Goal: Task Accomplishment & Management: Complete application form

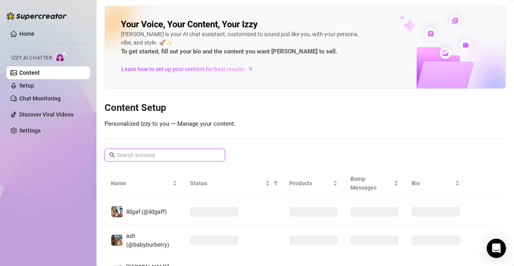
click at [148, 156] on input "text" at bounding box center [165, 155] width 97 height 9
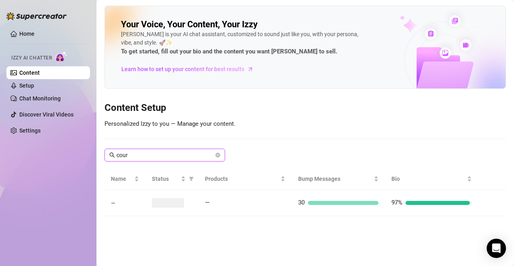
type input "court"
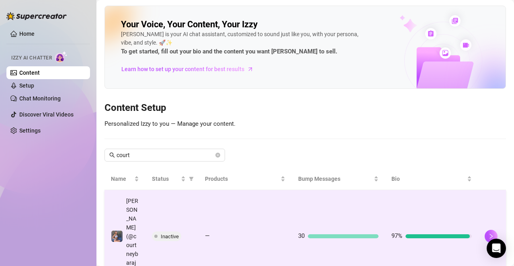
click at [136, 239] on td "[PERSON_NAME] (@courtneybarajas)" at bounding box center [125, 236] width 41 height 93
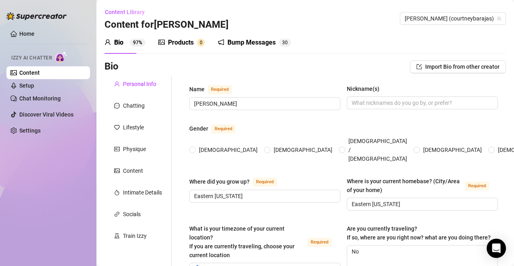
radio input "true"
type input "June 11th, 2005"
click at [184, 43] on div "Products" at bounding box center [181, 43] width 26 height 10
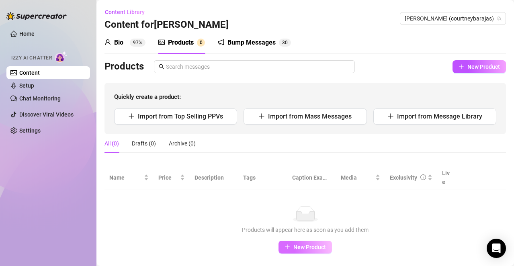
click at [295, 244] on span "New Product" at bounding box center [310, 247] width 33 height 6
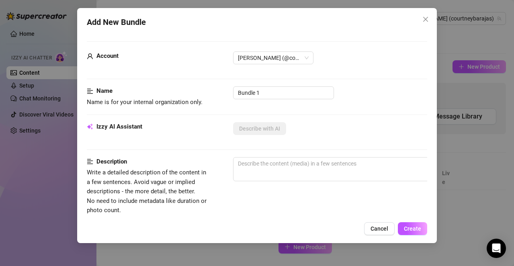
click at [479, 124] on div "Add New Bundle Account Courtney (@courtneybarajas) Name Name is for your intern…" at bounding box center [257, 133] width 514 height 266
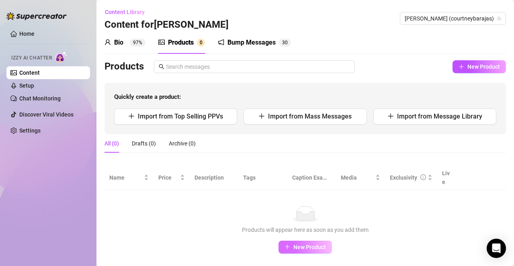
click at [296, 243] on button "New Product" at bounding box center [305, 247] width 53 height 13
type textarea "Type your message here..."
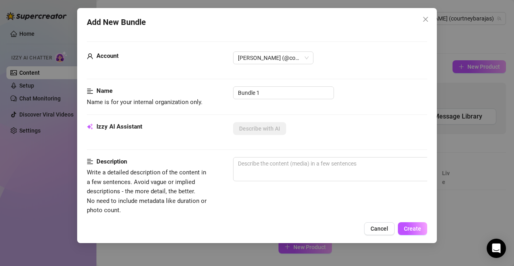
click at [426, 18] on icon "close" at bounding box center [426, 19] width 6 height 6
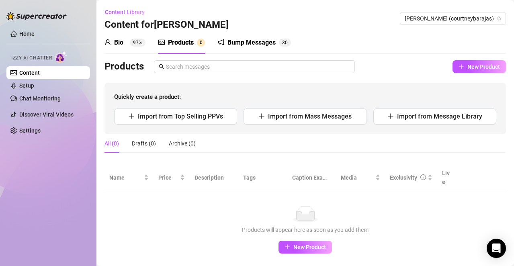
click at [141, 45] on sup "97%" at bounding box center [138, 43] width 16 height 8
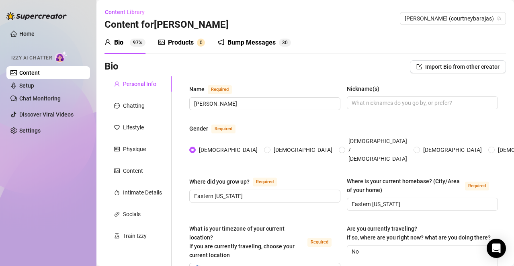
click at [257, 41] on div "Bump Messages" at bounding box center [252, 43] width 48 height 10
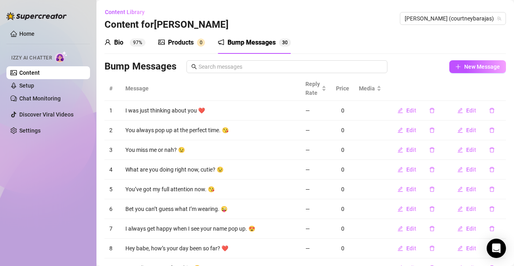
click at [40, 70] on link "Content" at bounding box center [29, 73] width 21 height 6
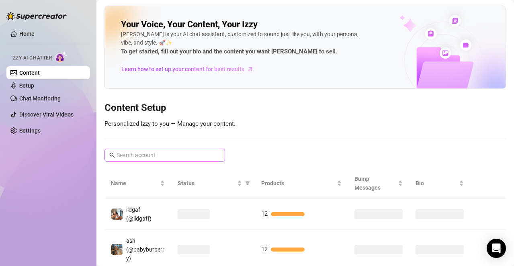
click at [136, 154] on input "text" at bounding box center [165, 155] width 97 height 9
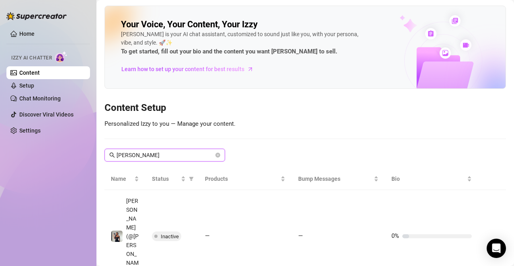
type input "jamie"
click at [263, 112] on h3 "Content Setup" at bounding box center [306, 108] width 402 height 13
click at [280, 124] on div "Your Voice, Your Content, Your Izzy Izzy is your AI chat assistant, customized …" at bounding box center [306, 145] width 402 height 278
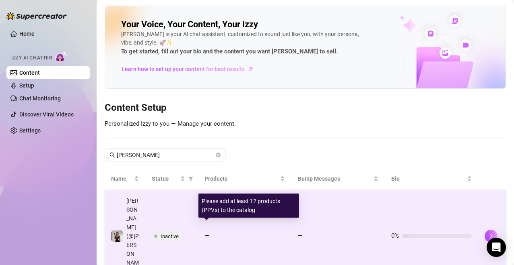
click at [206, 232] on div "—" at bounding box center [244, 237] width 80 height 10
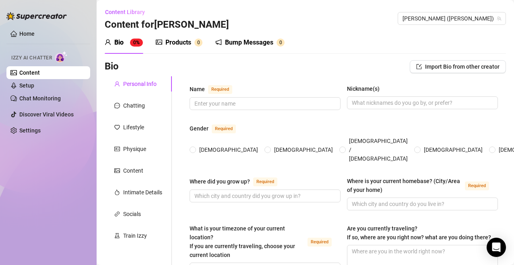
click at [292, 66] on div "Bio Import Bio from other creator" at bounding box center [305, 66] width 401 height 13
drag, startPoint x: 322, startPoint y: 14, endPoint x: 362, endPoint y: 2, distance: 41.8
click at [322, 14] on div "Content Library Content for Jamie Jamie (jamielynrin)" at bounding box center [305, 19] width 401 height 26
click at [339, 42] on div "Bio 0% Products 0 Bump Messages 0" at bounding box center [305, 42] width 401 height 23
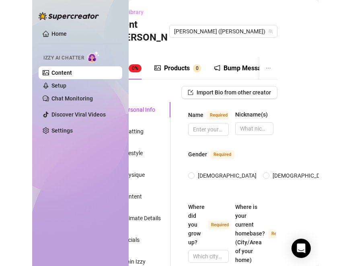
scroll to position [0, 33]
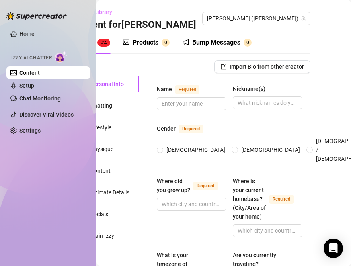
click at [150, 38] on div "Products" at bounding box center [146, 43] width 26 height 10
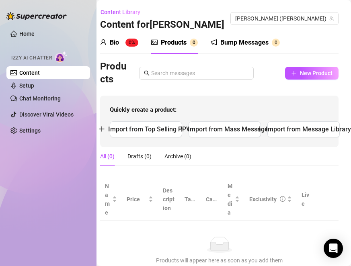
scroll to position [0, 5]
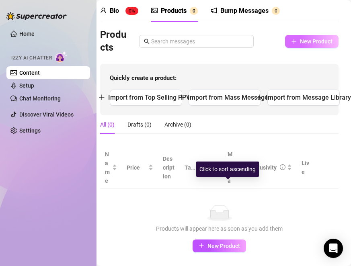
click at [307, 74] on div "Products New Product Quickly create a product: Import from Top Selling PPVs Imp…" at bounding box center [219, 72] width 239 height 87
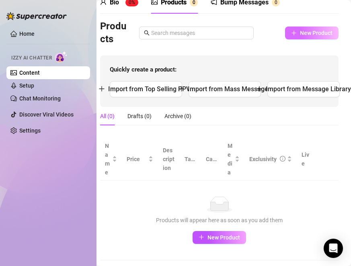
click at [308, 33] on span "New Product" at bounding box center [316, 33] width 33 height 6
type textarea "Type your message here..."
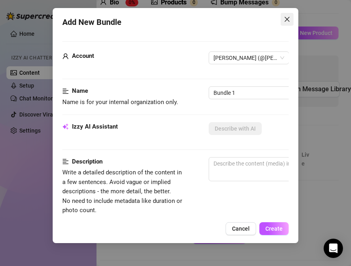
click at [286, 22] on icon "close" at bounding box center [287, 19] width 6 height 6
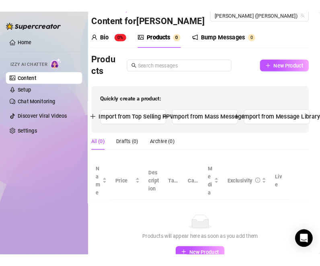
scroll to position [0, 5]
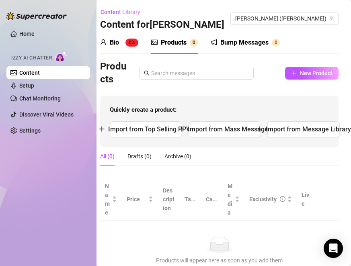
click at [125, 41] on div "Bio 0%" at bounding box center [119, 43] width 38 height 10
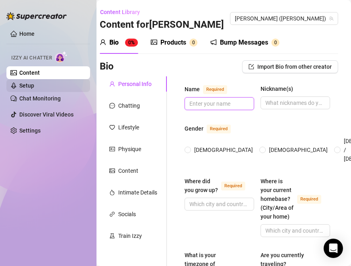
click at [211, 101] on input "Name Required" at bounding box center [218, 103] width 58 height 9
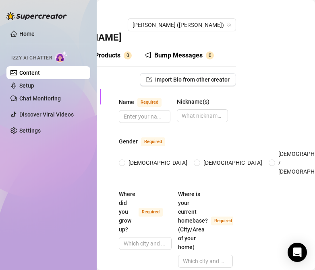
scroll to position [0, 74]
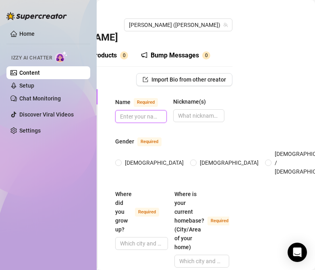
click at [140, 112] on input "Name Required" at bounding box center [140, 116] width 40 height 9
paste input "[PERSON_NAME]"
type input "[PERSON_NAME]"
click at [121, 160] on span at bounding box center [118, 163] width 6 height 6
click at [120, 161] on input "[DEMOGRAPHIC_DATA]" at bounding box center [118, 163] width 3 height 5
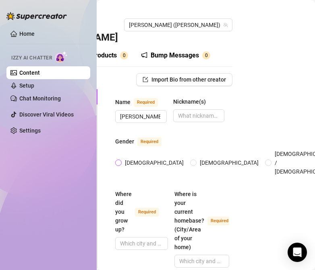
radio input "true"
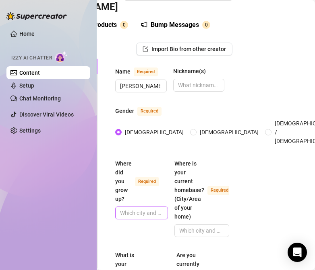
scroll to position [40, 74]
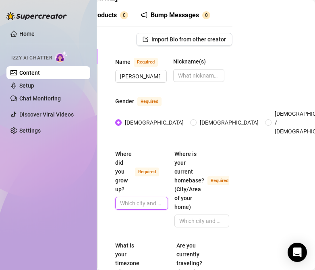
click at [145, 199] on input "Where did you grow up? Required" at bounding box center [140, 203] width 41 height 9
paste input "[GEOGRAPHIC_DATA], [US_STATE]"
type input "[GEOGRAPHIC_DATA], [US_STATE]"
click at [188, 215] on span at bounding box center [201, 221] width 55 height 13
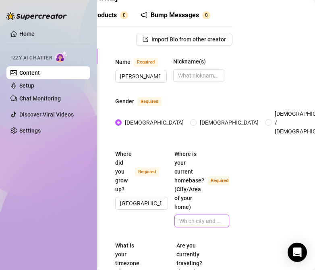
click at [190, 217] on input "Where is your current homebase? (City/Area of your home) Required" at bounding box center [200, 221] width 43 height 9
paste input "[GEOGRAPHIC_DATA], [GEOGRAPHIC_DATA]"
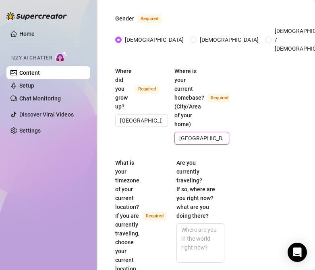
scroll to position [161, 74]
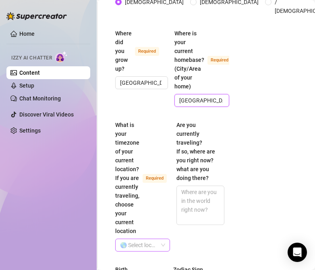
type input "[GEOGRAPHIC_DATA], [GEOGRAPHIC_DATA]"
click at [139, 239] on input "What is your timezone of your current location? If you are currently traveling,…" at bounding box center [139, 245] width 38 height 12
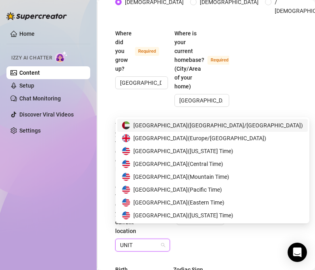
type input "UNITE"
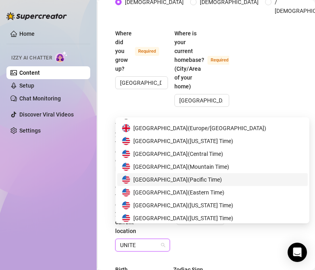
scroll to position [13, 0]
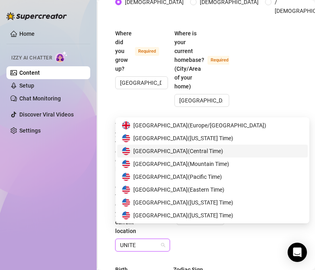
click at [190, 152] on span "[GEOGRAPHIC_DATA] ( Central Time )" at bounding box center [178, 151] width 90 height 9
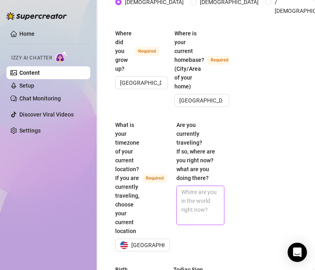
click at [194, 186] on textarea "Are you currently traveling? If so, where are you right now? what are you doing…" at bounding box center [200, 205] width 47 height 39
paste textarea "N/A"
type textarea "N/A"
drag, startPoint x: 198, startPoint y: 186, endPoint x: 177, endPoint y: 163, distance: 31.6
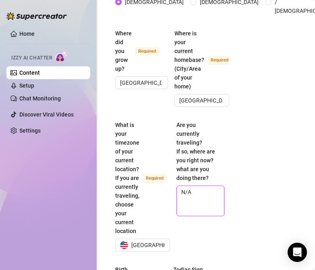
click at [177, 186] on span "N/A" at bounding box center [200, 201] width 48 height 31
paste textarea "Sometimes, for DJ gigs, content shoots, and snowboarding trips"
type textarea "Sometimes, for DJ gigs, content shoots, and snowboarding trips"
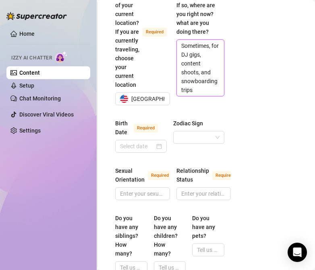
scroll to position [322, 74]
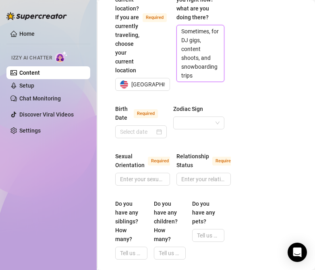
type textarea "Sometimes, for DJ gigs, content shoots, and snowboarding trips"
click at [139, 128] on input "Birth Date Required" at bounding box center [137, 132] width 35 height 9
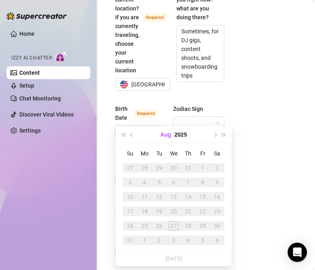
click at [170, 133] on button "Aug" at bounding box center [165, 135] width 11 height 16
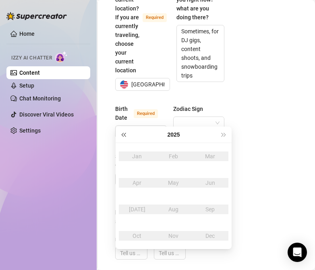
click at [125, 134] on span "Last year (Control + left)" at bounding box center [123, 135] width 4 height 4
click at [171, 134] on button "2021" at bounding box center [173, 135] width 12 height 16
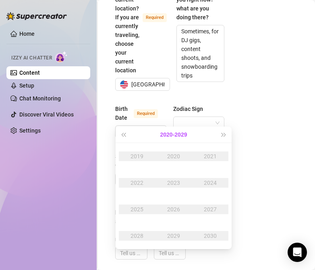
click at [179, 136] on button "[DATE] - [DATE]" at bounding box center [173, 135] width 27 height 16
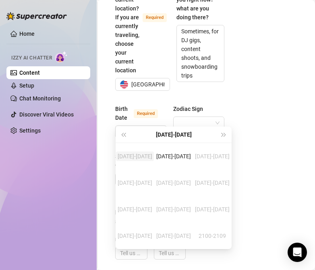
type input "[DATE]"
click at [142, 163] on td "[DATE]-[DATE]" at bounding box center [134, 156] width 39 height 27
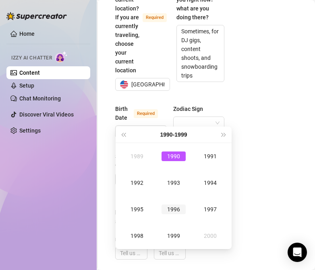
click at [165, 214] on td "1996" at bounding box center [173, 209] width 37 height 27
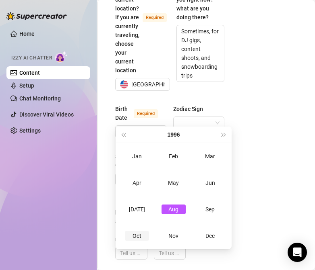
click at [134, 237] on div "Oct" at bounding box center [137, 236] width 24 height 10
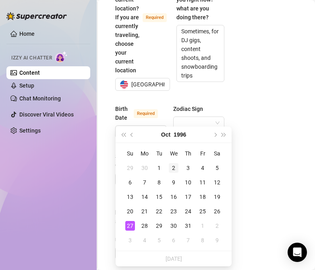
type input "[DATE]"
click at [170, 165] on div "2" at bounding box center [174, 168] width 10 height 10
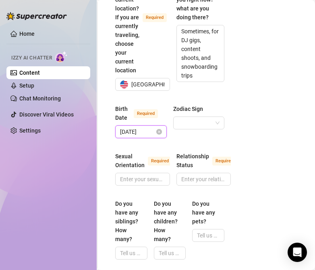
click at [144, 128] on input "[DATE]" at bounding box center [137, 132] width 35 height 9
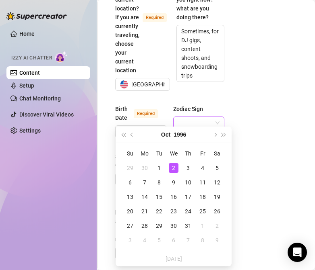
click at [203, 117] on input "Zodiac Sign" at bounding box center [195, 123] width 35 height 12
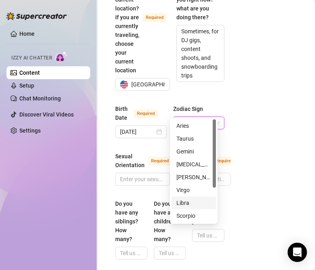
click at [189, 202] on div "Libra" at bounding box center [193, 203] width 35 height 9
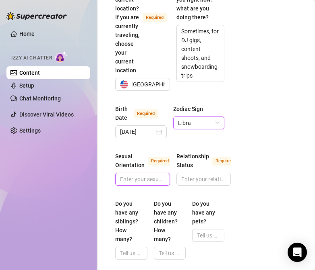
click at [129, 175] on input "Sexual Orientation Required" at bounding box center [141, 179] width 43 height 9
type input "b"
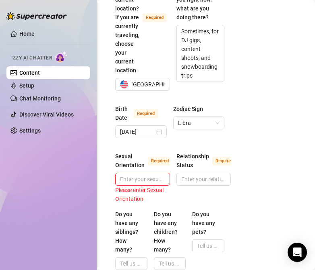
click at [142, 175] on input "Sexual Orientation Required" at bounding box center [141, 179] width 43 height 9
paste input "Libra ♎"
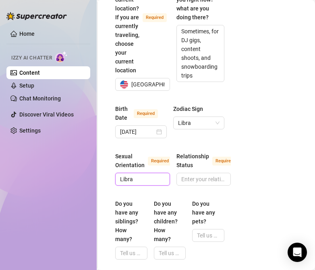
type input "Libra"
click at [198, 175] on input "Relationship Status Required" at bounding box center [202, 179] width 43 height 9
paste input "Single, vibing ✨"
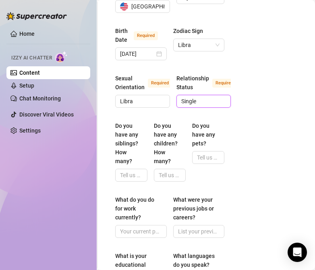
scroll to position [402, 74]
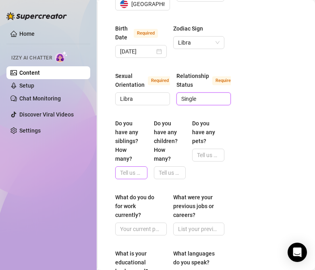
type input "Single"
click at [132, 169] on input "Do you have any siblings? How many?" at bounding box center [130, 173] width 21 height 9
type input "N/A"
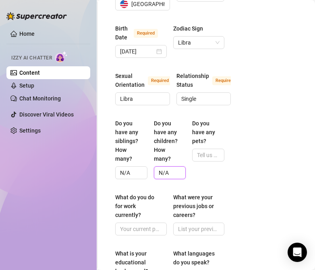
type input "N/A"
click at [208, 151] on input "Do you have any pets?" at bounding box center [207, 155] width 21 height 9
paste input "Yes – 2 Golden Retrievers: Chi (5, girl) & [PERSON_NAME] (1, boy) 🐕"
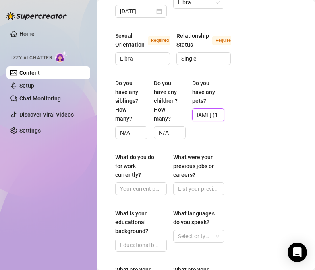
type input "Yes – 2 Golden Retrievers: Chi (5, girl) & [PERSON_NAME] (1, boy) 🐕"
click at [140, 185] on input "What do you do for work currently?" at bounding box center [140, 189] width 40 height 9
paste input "Content creator, DJ, fitness & modeling collabs"
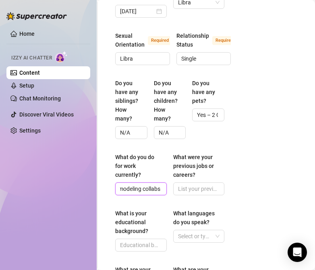
type input "Content creator, DJ, fitness & modeling collabs"
click at [204, 185] on input "What were your previous jobs or careers?" at bounding box center [198, 189] width 40 height 9
paste input "Bartender, promo model, snowboard instructor"
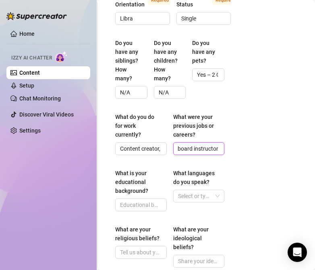
type input "Bartender, promo model, snowboard instructor"
click at [144, 201] on input "What is your educational background?" at bounding box center [140, 205] width 40 height 9
paste input "communications major, left to focus on music and content"
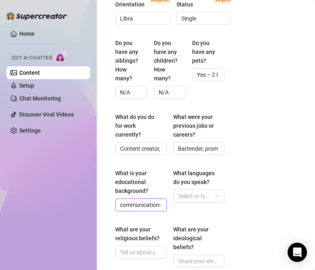
scroll to position [0, 111]
click at [204, 191] on div at bounding box center [195, 196] width 40 height 11
type input "communications major, left to focus on music and content"
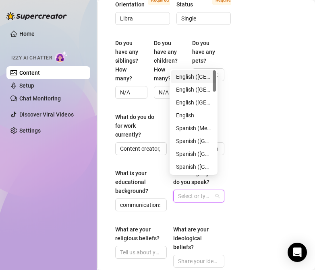
click at [189, 77] on div "English ([GEOGRAPHIC_DATA])" at bounding box center [193, 76] width 35 height 9
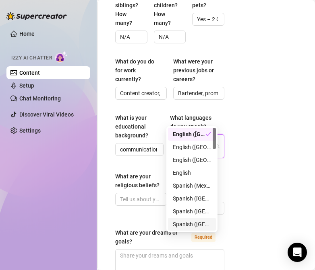
scroll to position [563, 74]
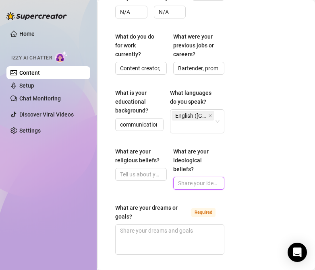
click at [199, 179] on input "What are your ideological beliefs?" at bounding box center [198, 183] width 40 height 9
paste input "Free-spirited, open-minded, balance-focused, believe in chasing experiences ove…"
type input "Free-spirited, open-minded, balance-focused, believe in chasing experiences ove…"
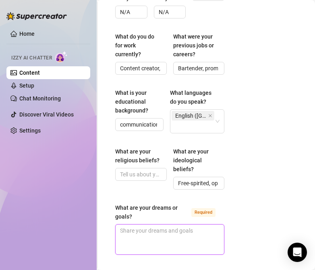
click at [189, 225] on textarea "What are your dreams or goals? Required" at bounding box center [169, 240] width 108 height 30
paste textarea "Travel the world DJing, grow my platforms, launch my own brand/nightlife venue …"
type textarea "Travel the world DJing, grow my platforms, launch my own brand/nightlife venue …"
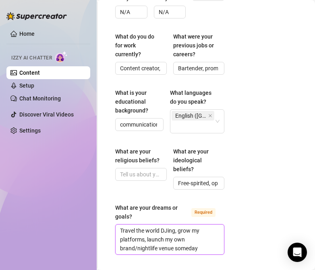
type textarea "Travel the world DJing, grow my platforms, launch my own brand/nightlife venue …"
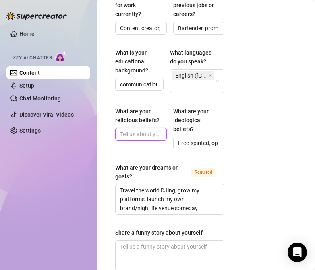
click at [144, 130] on input "What are your religious beliefs?" at bounding box center [140, 134] width 40 height 9
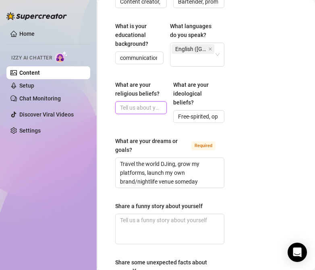
scroll to position [644, 74]
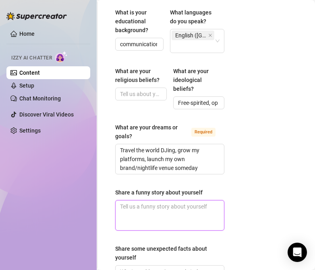
click at [174, 207] on textarea "Share a funny story about yourself" at bounding box center [169, 216] width 108 height 30
paste textarea "I once wiped out snowboarding and lost my wig down the slope—everyone thought i…"
type textarea "I once wiped out snowboarding and lost my wig down the slope—everyone thought i…"
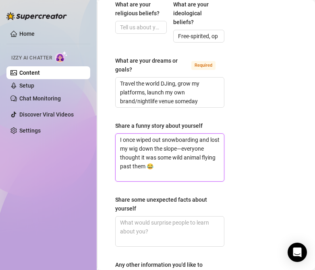
scroll to position [724, 74]
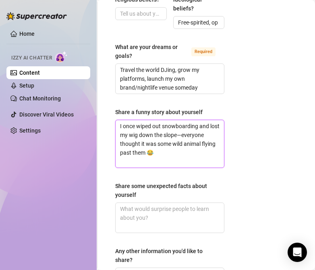
type textarea "I once wiped out snowboarding and lost my wig down the slope—everyone thought i…"
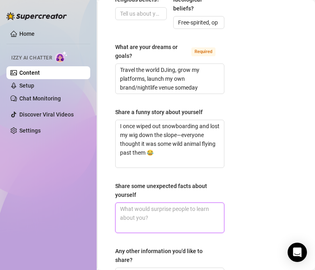
click at [165, 204] on textarea "Share some unexpected facts about yourself" at bounding box center [169, 218] width 108 height 30
paste textarea "– I can shoot a gun better than most of my guy friends 🎯 – Obsessed with puzzle…"
type textarea "– I can shoot a gun better than most of my guy friends 🎯 – Obsessed with puzzle…"
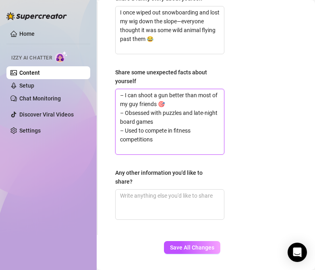
scroll to position [845, 74]
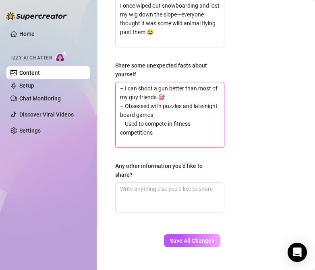
type textarea "– I can shoot a gun better than most of my guy friends 🎯 – Obsessed with puzzle…"
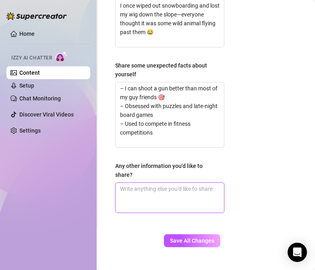
click at [152, 183] on textarea "Any other information you'd like to share?" at bounding box center [169, 198] width 108 height 30
paste textarea "Love bringing people together, super social, and always chasing the next advent…"
type textarea "Love bringing people together, super social, and always chasing the next advent…"
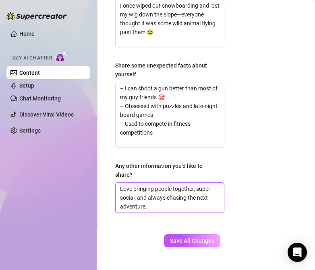
type textarea "Love bringing people together, super social, and always chasing the next advent…"
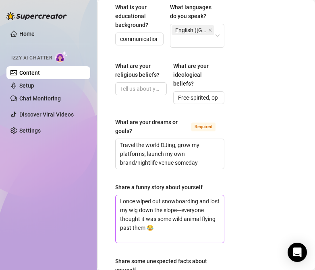
scroll to position [603, 74]
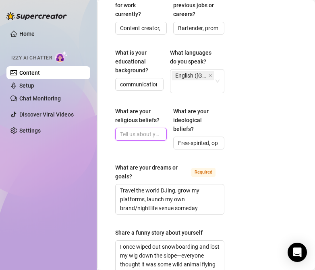
click at [134, 130] on input "What are your religious beliefs?" at bounding box center [140, 134] width 40 height 9
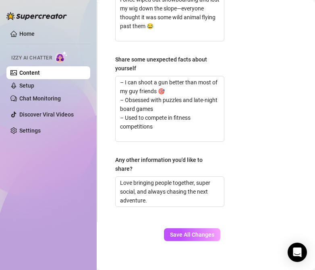
scroll to position [854, 74]
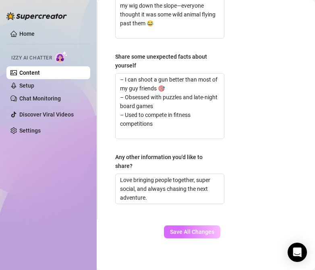
type input "N/A"
click at [178, 229] on span "Save All Changes" at bounding box center [192, 232] width 44 height 6
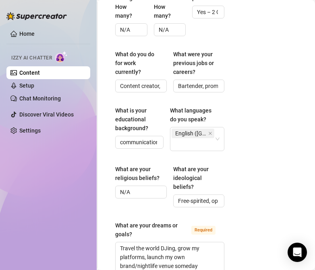
scroll to position [563, 74]
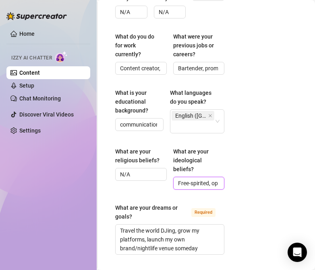
click at [191, 179] on input "Free-spirited, open-minded, balance-focused, believe in chasing experiences ove…" at bounding box center [198, 183] width 40 height 9
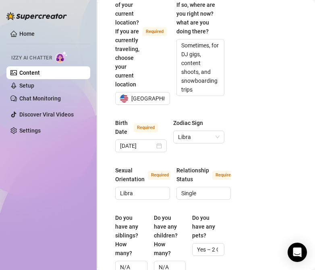
scroll to position [322, 74]
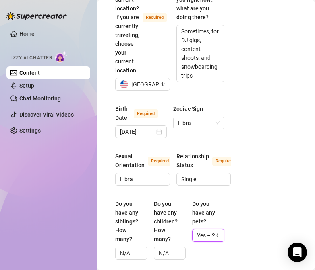
click at [201, 231] on input "Yes – 2 Golden Retrievers: Chi (5, girl) & [PERSON_NAME] (1, boy) 🐕" at bounding box center [207, 235] width 21 height 9
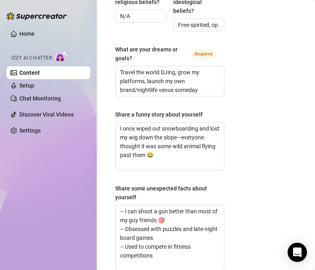
scroll to position [724, 74]
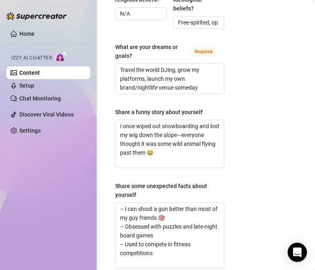
type input "Yes – 2 Retrievers: Chi (5, girl) & [PERSON_NAME] (1, boy) 🐕"
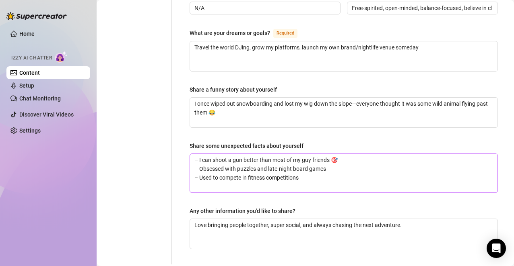
scroll to position [552, 0]
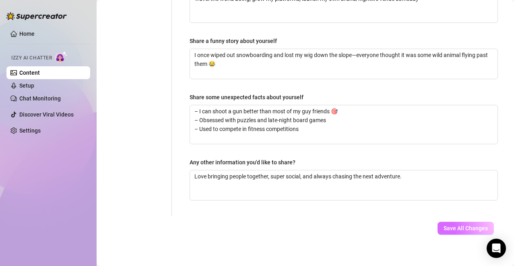
click at [462, 225] on span "Save All Changes" at bounding box center [465, 228] width 44 height 6
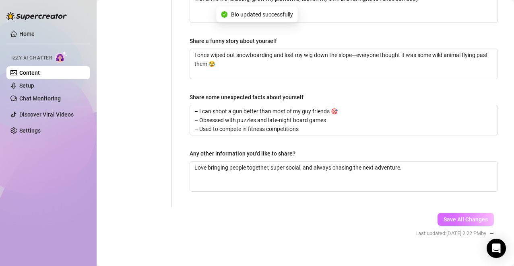
type input "communications major, left to focus on music and content"
type textarea "I once wiped out snowboarding and lost my wig down the slope—everyone thought i…"
type textarea "– I can shoot a gun better than most of my guy friends 🎯 – Obsessed with puzzle…"
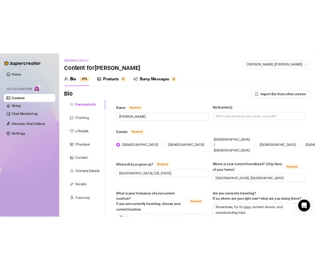
scroll to position [0, 0]
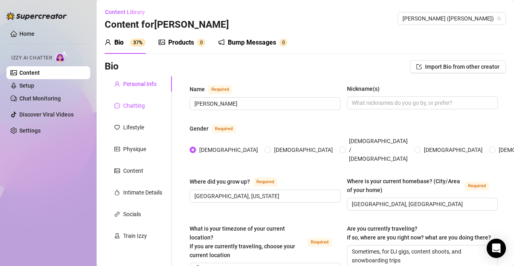
click at [130, 108] on div "Chatting" at bounding box center [134, 105] width 22 height 9
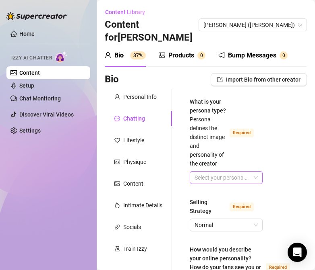
click at [218, 184] on input "What is your persona type? [PERSON_NAME] defines the distinct image and persona…" at bounding box center [222, 178] width 56 height 12
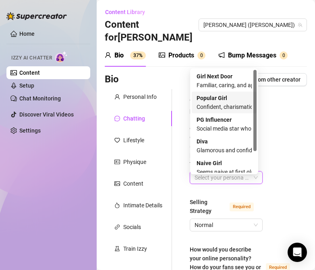
click at [214, 100] on strong "Popular Girl" at bounding box center [211, 98] width 31 height 6
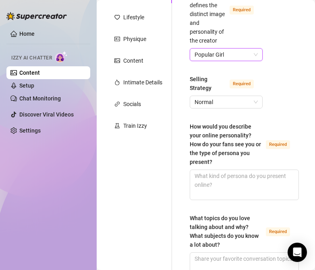
scroll to position [161, 0]
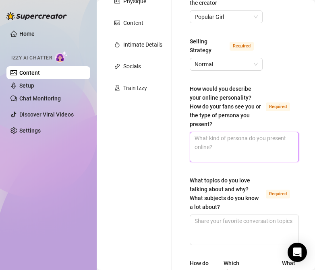
click at [240, 154] on textarea "How would you describe your online personality? How do your fans see you or the…" at bounding box center [244, 147] width 108 height 30
paste textarea "Fun, confident, flirty, and adventurous—like the hot girl you want to party wit…"
type textarea "Fun, confident, flirty, and adventurous—like the hot girl you want to party wit…"
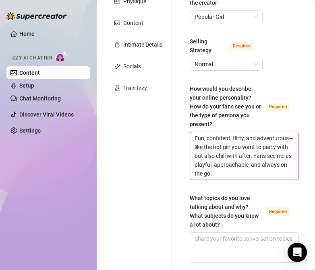
scroll to position [0, 0]
type textarea "Fun, confident, flirty, and adventurous—like the hot girl you want to party wit…"
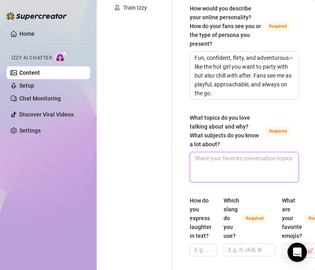
click at [230, 163] on textarea "What topics do you love talking about and why? What subjects do you know a lot …" at bounding box center [244, 167] width 108 height 30
paste textarea "Music/DJing (my passion), fitness & Pilates (love sharing tips), travel & snowb…"
type textarea "Music/DJing (my passion), fitness & Pilates (love sharing tips), travel & snowb…"
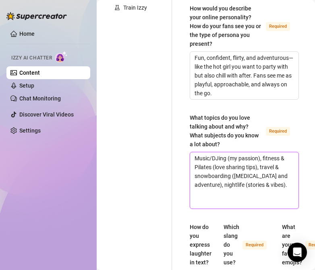
scroll to position [362, 0]
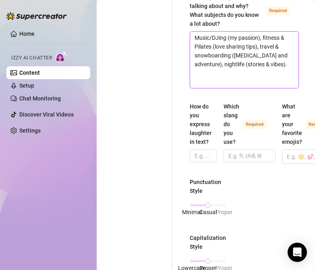
type textarea "Music/DJing (my passion), fitness & Pilates (love sharing tips), travel & snowb…"
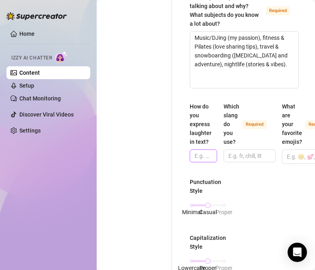
click at [212, 158] on span at bounding box center [202, 156] width 27 height 13
click at [204, 158] on input "How do you express laughter in text?" at bounding box center [202, 156] width 16 height 9
click at [201, 159] on input "How do you express laughter in text?" at bounding box center [202, 156] width 16 height 9
paste input "“lmao”, “omg 😂”, “haha”"
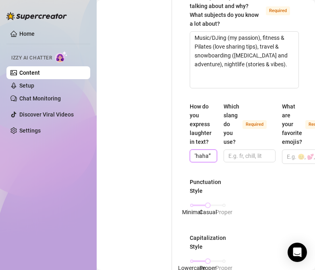
type input "“lmao”, “omg 😂”, “haha”"
click at [248, 160] on input "Which slang do you use? Required" at bounding box center [248, 156] width 41 height 9
click at [249, 159] on input "Which slang do you use? Required" at bounding box center [248, 156] width 41 height 9
paste input "vibe, slay, fr, bet, lowkey, highkey, omg, lit, lmk"
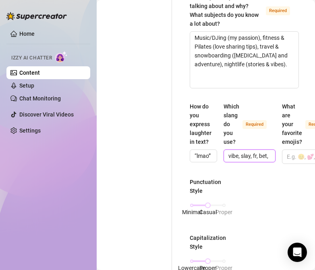
scroll to position [0, 72]
type input "vibe, slay, fr, bet, lowkey, highkey, omg, lit, lmk"
click at [292, 160] on input "What are your favorite emojis? Required" at bounding box center [302, 157] width 33 height 10
paste input "❤️😍🥰🔥😈🥺🎧"
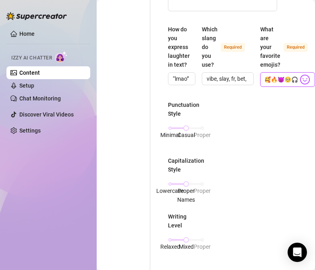
scroll to position [442, 23]
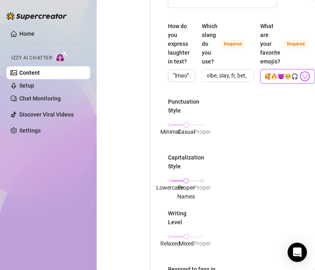
type input "❤️😍🥰🔥😈🥺🎧"
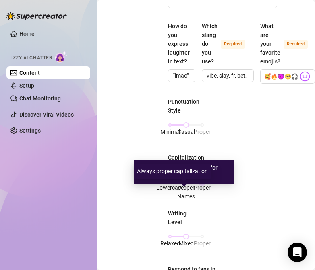
scroll to position [0, 0]
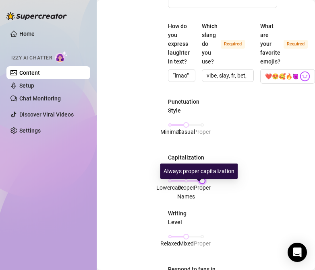
drag, startPoint x: 188, startPoint y: 187, endPoint x: 203, endPoint y: 187, distance: 15.3
click at [203, 187] on div "Punctuation Style Minimal Casual Proper Capitalization Style Lowercase Proper N…" at bounding box center [222, 241] width 109 height 288
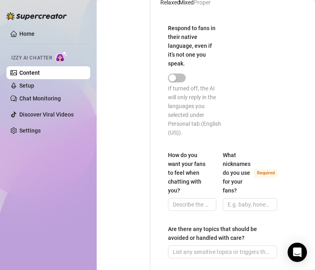
scroll to position [724, 23]
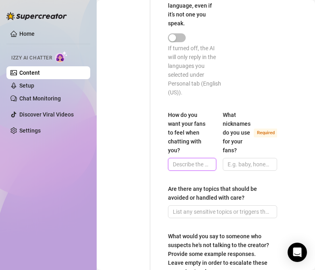
click at [192, 169] on input "How do you want your fans to feel when chatting with you?" at bounding box center [191, 164] width 37 height 9
paste input "Excited, special, and like they’re vibing with a girl who makes them feel seen."
type input "Excited, special, and like they’re vibing with a girl who makes them feel seen."
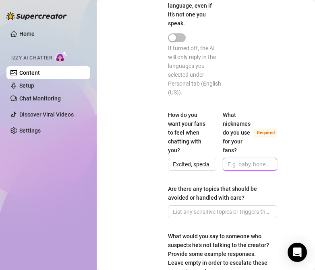
click at [235, 169] on input "What nicknames do you use for your fans? Required" at bounding box center [248, 164] width 43 height 9
paste input "babe, hun, [PERSON_NAME], king, love"
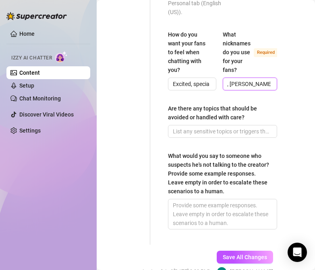
type input "babe, hun, [PERSON_NAME], king, love"
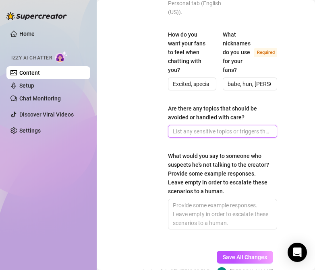
click at [217, 134] on input "Are there any topics that should be avoided or handled with care?" at bounding box center [222, 131] width 98 height 9
paste input "Politics, religion, negativity, drama"
type input "Politics, religion, negativity, drama"
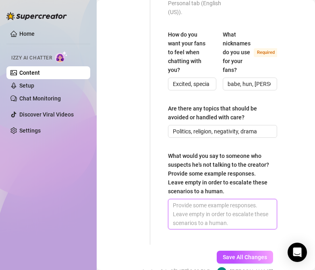
click at [199, 224] on textarea "What would you say to someone who suspects he's not talking to the creator? Pro…" at bounding box center [222, 215] width 108 height 30
paste textarea "“lol don’t be silly babe, it’s me—I don’t let anyone else run my page ❤️” “haha…"
type textarea "“lol don’t be silly babe, it’s me—I don’t let anyone else run my page ❤️” “haha…"
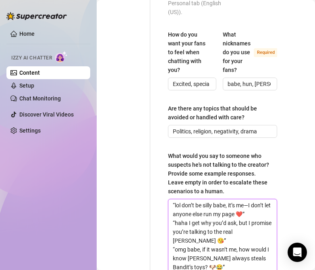
scroll to position [825, 23]
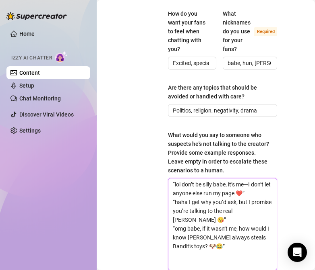
type textarea "“lol don’t be silly babe, it’s meI don’t let anyone else run my page ❤️” “haha …"
type textarea "“lol don’t be silly babe, it’s me.I don’t let anyone else run my page ❤️” “haha…"
type textarea "“lol don’t be silly babe, it’s me..I don’t let anyone else run my page ❤️” “hah…"
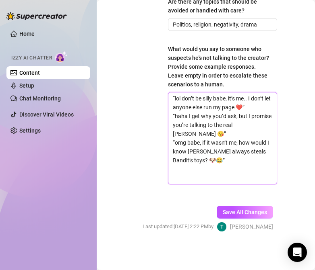
scroll to position [915, 23]
type textarea "“lol don’t be silly babe, it’s me.. I don’t let anyone else run my page ❤️” “ha…"
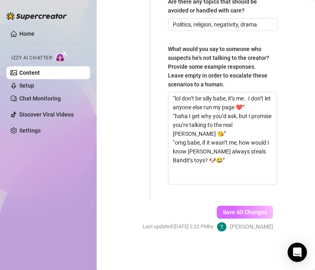
click at [242, 214] on span "Save All Changes" at bounding box center [244, 212] width 44 height 6
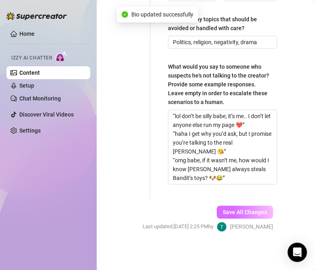
type textarea "Music/DJing (my passion), fitness & Pilates (love sharing tips), travel & snowb…"
type textarea "“lol don’t be silly babe, it’s me.. I don’t let anyone else run my page ❤️” “ha…"
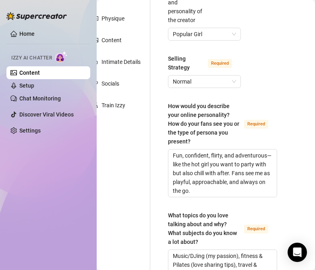
scroll to position [0, 23]
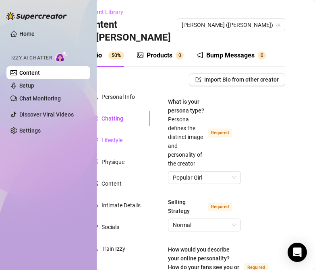
click at [114, 136] on div "Lifestyle" at bounding box center [111, 140] width 21 height 9
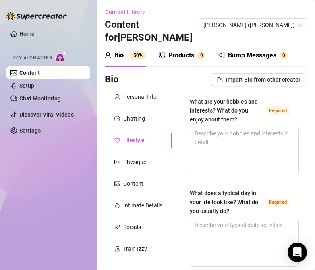
scroll to position [0, 0]
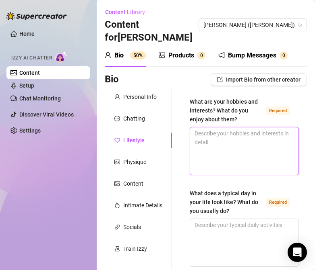
click at [226, 138] on textarea "What are your hobbies and interests? What do you enjoy about them? Required" at bounding box center [244, 151] width 108 height 47
paste textarea "Snowboarding ([MEDICAL_DATA]), DJing (music + crowd energy), Pilates/fitness (f…"
type textarea "Snowboarding ([MEDICAL_DATA]), DJing (music + crowd energy), Pilates/fitness (f…"
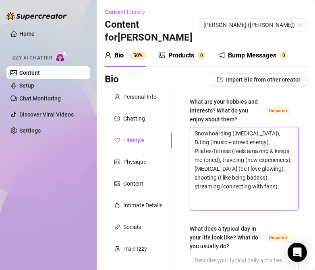
click at [268, 134] on textarea "Snowboarding ([MEDICAL_DATA]), DJing (music + crowd energy), Pilates/fitness (f…" at bounding box center [244, 169] width 108 height 83
click at [271, 148] on textarea "Snowboarding ([MEDICAL_DATA]), DJing (music + crowd energy), Pilates/fitness (f…" at bounding box center [244, 169] width 108 height 83
click at [269, 161] on textarea "Snowboarding ([MEDICAL_DATA]), DJing (music + crowd energy), Pilates/fitness (f…" at bounding box center [244, 169] width 108 height 83
click at [270, 181] on textarea "Snowboarding ([MEDICAL_DATA]), DJing (music + crowd energy), Pilates/fitness (f…" at bounding box center [244, 169] width 108 height 83
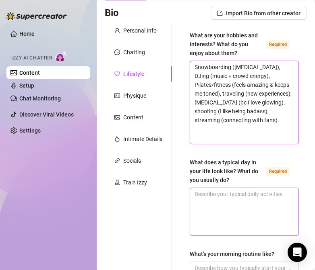
scroll to position [80, 0]
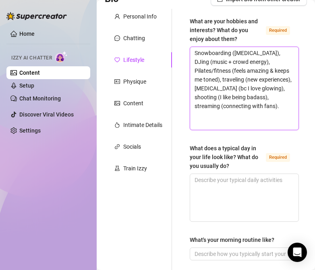
type textarea "Snowboarding ([MEDICAL_DATA]), DJing (music + crowd energy), Pilates/fitness (f…"
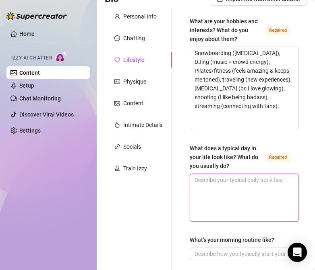
click at [244, 185] on textarea "What does a typical day in your life look like? What do you usually do? Required" at bounding box center [244, 197] width 108 height 47
paste textarea "Morning workout, film content, walk my dogs, prep music or stream, hang with fr…"
type textarea "Morning workout, film content, walk my dogs, prep music or stream, hang with fr…"
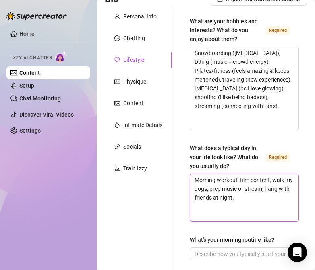
click at [228, 181] on textarea "Morning workout, film content, walk my dogs, prep music or stream, hang with fr…" at bounding box center [244, 197] width 108 height 47
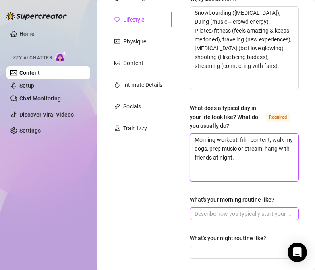
scroll to position [161, 0]
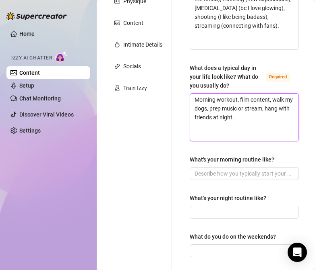
type textarea "Morning workout, film content, walk my dogs, prep music or stream, hang with fr…"
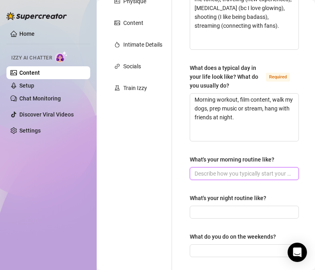
click at [219, 169] on input "What's your morning routine like?" at bounding box center [243, 173] width 98 height 9
paste input "Protein shake, skincare, Pilates, coffee, walk dogs."
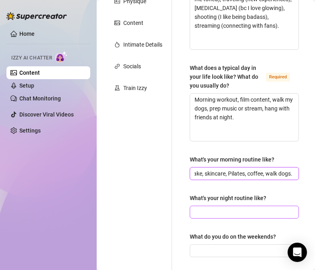
type input "Protein shake, skincare, Pilates, coffee, walk dogs."
click at [218, 208] on input "What's your night routine like?" at bounding box center [243, 212] width 98 height 9
click at [251, 208] on input "What's your night routine like?" at bounding box center [243, 212] width 98 height 9
paste input "Shower, skincare, cuddle pups, Netflix/music, journaling sometimes."
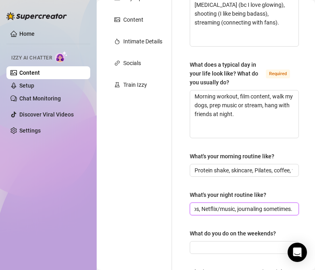
scroll to position [201, 0]
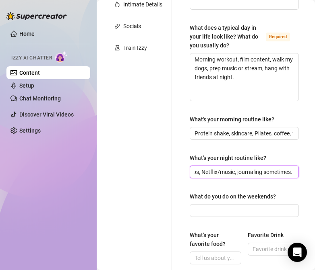
type input "Shower, skincare, cuddle pups, Netflix/music, journaling sometimes."
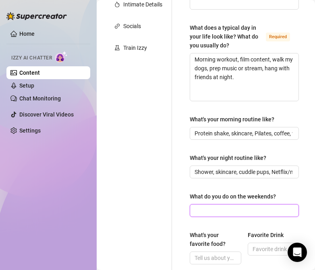
click at [240, 206] on input "What do you do on the weekends?" at bounding box center [243, 210] width 98 height 9
paste input "DJ gigs, shoots, go out with friends, travel, or hit the slopes if it’s the sea…"
type input "DJ gigs, shoots, go out with friends, travel, or hit the slopes if it’s the sea…"
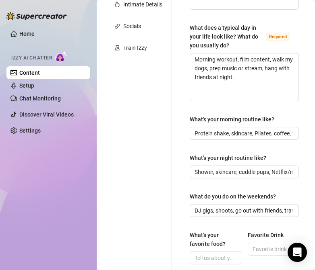
scroll to position [282, 0]
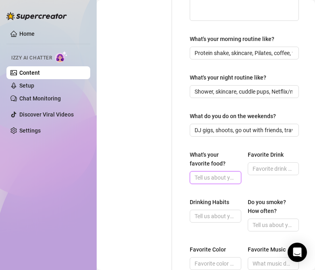
click at [218, 173] on input "What's your favorite food?" at bounding box center [214, 177] width 40 height 9
paste input "Italian – pasta & pizza 🍝🍕"
type input "Italian – pasta & pizza 🍝🍕"
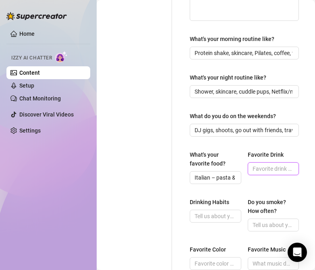
click at [269, 165] on input "Favorite Drink" at bounding box center [272, 169] width 40 height 9
paste input "Espresso martini ☕🍸"
click at [252, 165] on input "Espresso martini ☕🍸" at bounding box center [272, 169] width 40 height 9
type input "Espresso, martini ☕🍸"
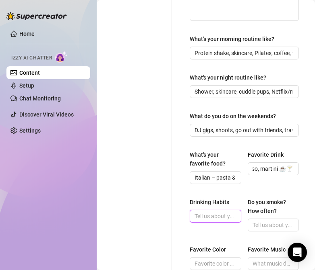
click at [214, 212] on input "Drinking Habits" at bounding box center [214, 216] width 40 height 9
click at [212, 212] on input "Drinking Habits" at bounding box center [214, 216] width 40 height 9
paste input "Social drinker"
type input "Social drinker"
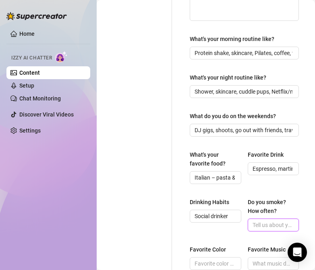
click at [272, 221] on input "Do you smoke? How often?" at bounding box center [272, 225] width 40 height 9
type input "n"
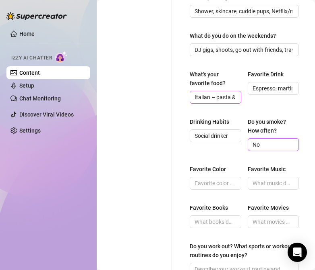
scroll to position [402, 0]
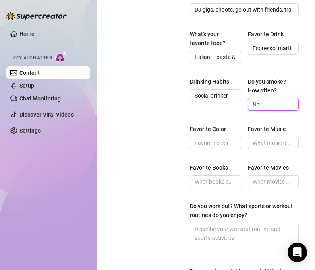
type input "No"
click at [217, 139] on input "Favorite Color" at bounding box center [214, 143] width 40 height 9
paste input "Baby blue 💙"
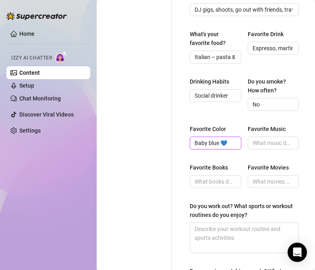
type input "Baby blue 💙"
click at [267, 139] on input "Favorite Music" at bounding box center [272, 143] width 40 height 9
paste input "EDM, house, hip-hop, pop"
type input "EDM, house, hip-hop, pop"
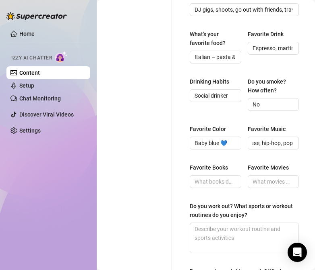
scroll to position [0, 0]
click at [216, 177] on input "Favorite Books" at bounding box center [214, 181] width 40 height 9
paste input "Self-growth & music industry stories"
type input "Self-growth & music industry stories"
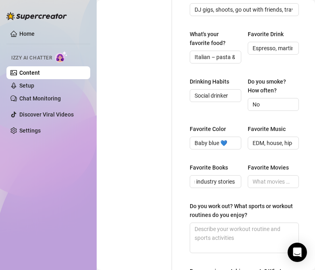
scroll to position [0, 0]
click at [273, 177] on input "Favorite Movies" at bounding box center [272, 181] width 40 height 9
paste input "Action & rom-coms, love anything with a badass [DEMOGRAPHIC_DATA] lead"
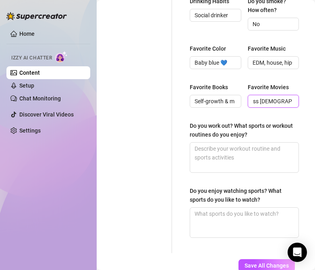
scroll to position [523, 0]
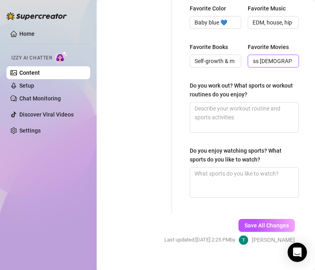
type input "Action & rom-coms, love anything with a badass [DEMOGRAPHIC_DATA] lead"
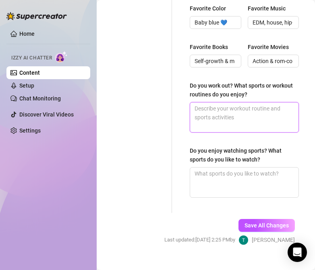
click at [224, 103] on textarea "Do you work out? What sports or workout routines do you enjoy?" at bounding box center [244, 118] width 108 height 30
paste textarea "Yes—gym, Pilates, hiking, snowboarding"
type textarea "Yes—gym, Pilates, hiking, snowboarding"
click at [209, 103] on textarea "Yes—gym, Pilates, hiking, snowboarding" at bounding box center [244, 118] width 108 height 30
type textarea "Yesgym, Pilates, hiking, snowboarding"
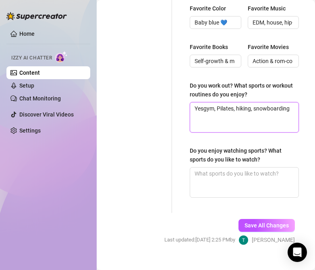
type textarea "Yes.gym, Pilates, hiking, snowboarding"
type textarea "Yesgym, Pilates, hiking, snowboarding"
type textarea "Yes!gym, Pilates, hiking, snowboarding"
type textarea "Yes! gym, Pilates, hiking, snowboarding"
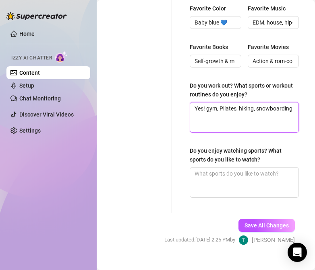
click at [222, 103] on textarea "Yes! gym, Pilates, hiking, snowboarding" at bounding box center [244, 118] width 108 height 30
type textarea "Yes! gym, ilates, hiking, snowboarding"
type textarea "Yes! gym, pilates, hiking, snowboarding"
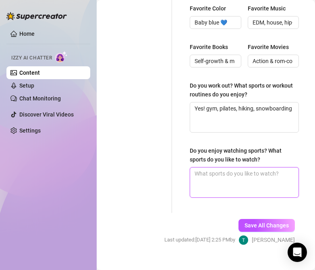
click at [214, 170] on textarea "Do you enjoy watching sports? What sports do you like to watch?" at bounding box center [244, 183] width 108 height 30
paste textarea "Yes—snowboarding, extreme sports, UFC sometimes"
type textarea "Yes—snowboarding, extreme sports, UFC sometimes"
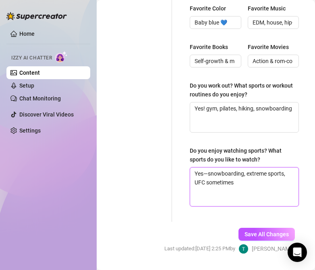
click at [210, 168] on textarea "Yes—snowboarding, extreme sports, UFC sometimes" at bounding box center [244, 187] width 108 height 39
type textarea "Yessnowboarding, extreme sports, UFC sometimes"
type textarea "Yes!snowboarding, extreme sports, UFC sometimes"
type textarea "Yes! snowboarding, extreme sports, UFC sometimes"
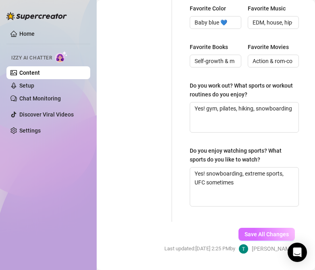
click at [251, 231] on span "Save All Changes" at bounding box center [266, 234] width 44 height 6
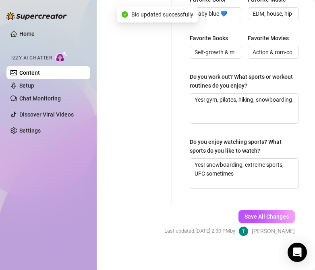
type textarea "Snowboarding ([MEDICAL_DATA]), DJing (music + crowd energy), Pilates/fitness (f…"
type textarea "Morning workout, film content, walk my dogs, prep music or stream, hang with fr…"
type textarea "Yes! gym, pilates, hiking, snowboarding"
type textarea "Yes! snowboarding, extreme sports, UFC sometimes"
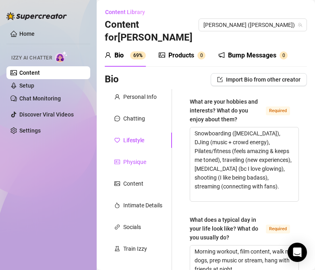
click at [131, 158] on div "Physique" at bounding box center [134, 162] width 23 height 9
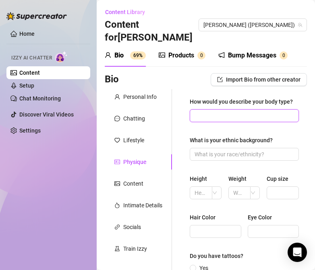
click at [212, 111] on input "How would you describe your body type?" at bounding box center [243, 115] width 98 height 9
paste input "Fit, toned, curvy"
type input "Fit, toned, curvy"
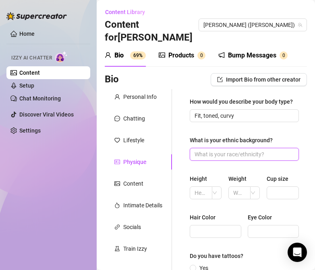
click at [240, 150] on input "What is your ethnic background?" at bounding box center [243, 154] width 98 height 9
paste input "Italian & Native American"
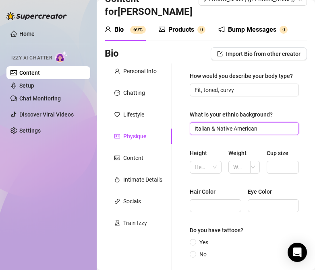
scroll to position [40, 0]
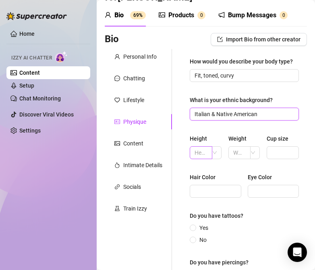
type input "Italian & Native American"
click at [200, 151] on input "text" at bounding box center [199, 152] width 11 height 9
click at [213, 146] on div at bounding box center [217, 152] width 10 height 13
type input "5'6"
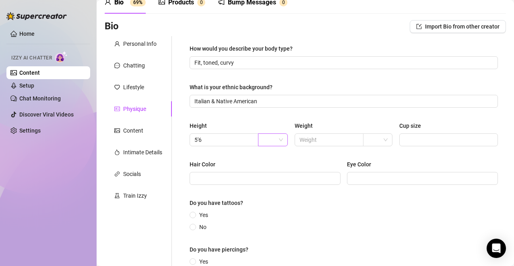
click at [278, 138] on span at bounding box center [273, 140] width 20 height 12
click at [272, 165] on div "ft" at bounding box center [271, 169] width 16 height 9
click at [327, 139] on input "text" at bounding box center [328, 140] width 58 height 9
click at [379, 142] on span at bounding box center [378, 140] width 20 height 12
click at [375, 168] on div "lbs" at bounding box center [374, 169] width 16 height 9
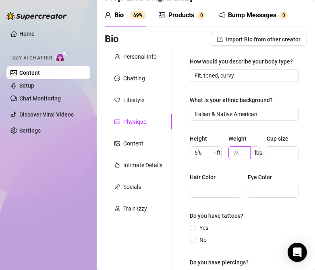
click at [233, 148] on input "text" at bounding box center [238, 152] width 11 height 9
type input "135"
click at [250, 177] on div "lbs" at bounding box center [253, 177] width 10 height 13
click at [277, 150] on input "Cup size" at bounding box center [281, 152] width 21 height 9
type input "32DD"
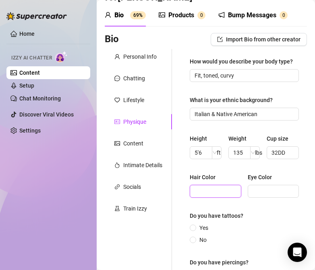
click at [202, 187] on input "Hair Color" at bounding box center [214, 191] width 40 height 9
paste input "Dark brown (sometimes highlighted)"
type input "Dark brown (sometimes highlighted)"
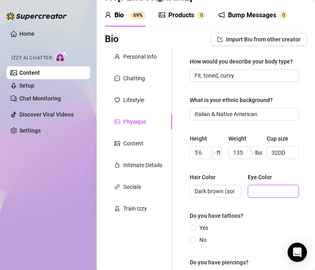
click at [275, 187] on input "Eye Color" at bounding box center [272, 191] width 40 height 9
paste input "[PERSON_NAME]"
type input "[PERSON_NAME]"
click at [195, 225] on span at bounding box center [192, 228] width 6 height 6
click at [195, 226] on input "Yes" at bounding box center [192, 228] width 3 height 5
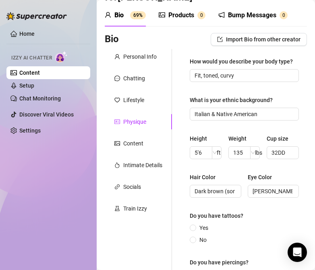
radio input "true"
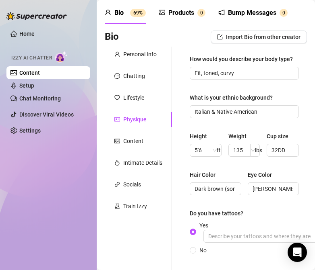
scroll to position [121, 0]
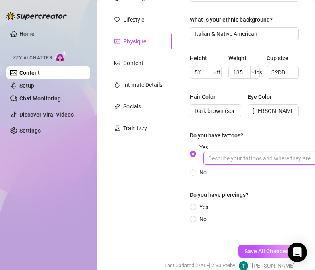
type input "small, minimal"
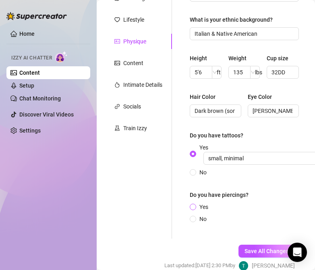
click at [191, 204] on span at bounding box center [192, 207] width 6 height 6
click at [191, 205] on input "Yes" at bounding box center [192, 207] width 3 height 5
radio input "true"
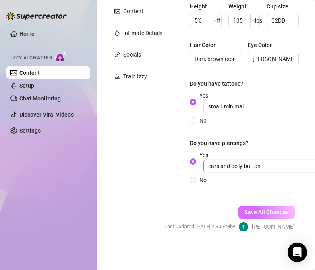
type input "ears and belly button"
click at [251, 209] on span "Save All Changes" at bounding box center [266, 212] width 44 height 6
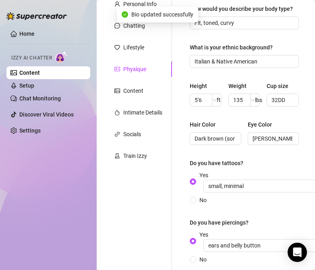
scroll to position [55, 0]
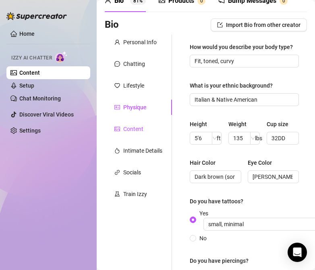
click at [136, 125] on div "Content" at bounding box center [133, 129] width 20 height 9
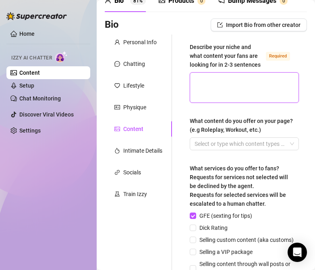
click at [240, 76] on textarea "Describe your niche and what content your fans are looking for in 2-3 sentences…" at bounding box center [244, 88] width 108 height 30
paste textarea "My fans love the mix of fitness, snowboarding, DJ lifestyle, and modeling. I br…"
type textarea "My fans love the mix of fitness, snowboarding, DJ lifestyle, and modeling. I br…"
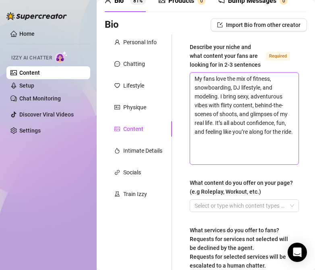
scroll to position [0, 0]
type textarea "My fans love the mix of fitness, snowboarding, DJ lifestyle, and modeling. I br…"
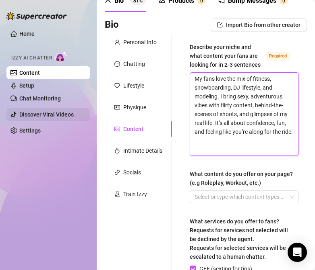
type textarea "My fans love the mix of fitness, snowboarding, DJ lifestyle, and modeling. I br…"
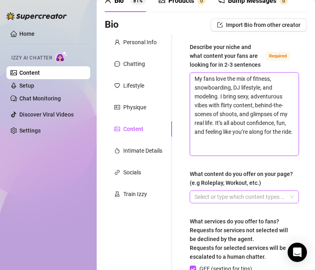
click at [217, 191] on div at bounding box center [239, 196] width 97 height 11
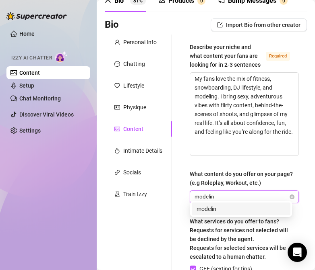
type input "modeling"
click at [214, 210] on div "modeling" at bounding box center [240, 209] width 89 height 9
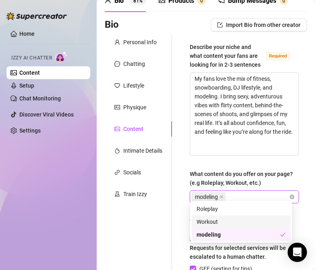
click at [225, 222] on div "Workout" at bounding box center [240, 222] width 89 height 9
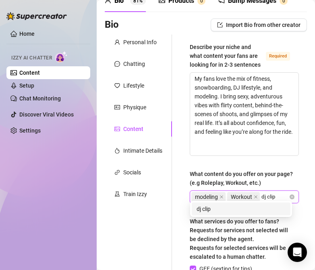
type input "dj clips"
click at [270, 206] on div "dj clips" at bounding box center [240, 209] width 89 height 9
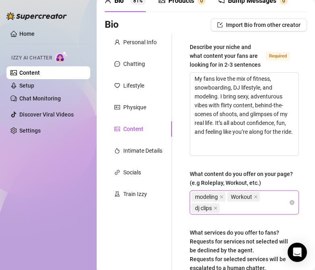
drag, startPoint x: 227, startPoint y: 204, endPoint x: 192, endPoint y: 189, distance: 37.8
click at [192, 191] on div "modeling Workout dj clips" at bounding box center [239, 202] width 97 height 23
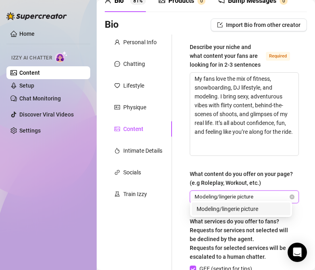
type input "Modeling/lingerie pictures"
click at [236, 208] on div "Modeling/lingerie pictures" at bounding box center [240, 209] width 89 height 9
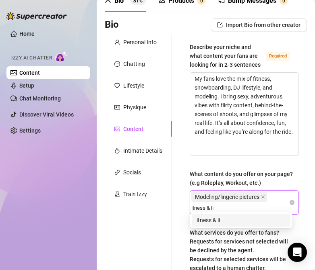
type input "Fitness & li"
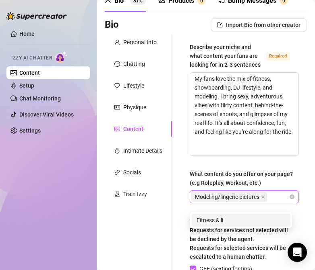
click at [242, 205] on div "Describe your niche and what content your fans are looking for in 2-3 sentences…" at bounding box center [243, 233] width 109 height 380
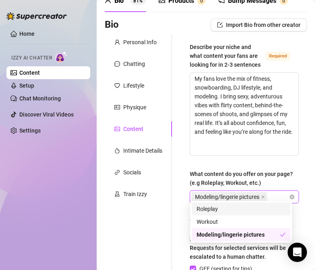
click at [270, 197] on input "What content do you offer on your page? (e.g Roleplay, Workout, etc.)" at bounding box center [269, 197] width 2 height 10
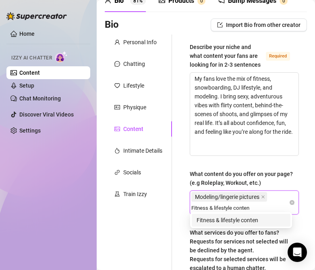
type input "Fitness & lifestyle content"
click at [259, 216] on div "Fitness & lifestyle content" at bounding box center [240, 220] width 89 height 9
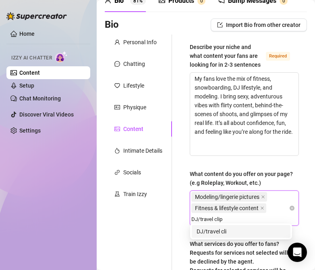
type input "DJ/travel clips"
click at [229, 233] on div "DJ/travel clips" at bounding box center [240, 231] width 89 height 9
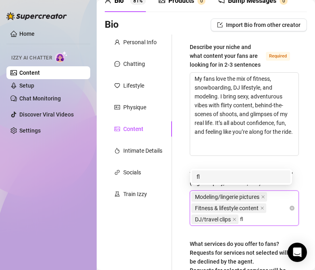
type input "f"
type input "Flirty video shoots"
click at [242, 177] on div "Flirty video shoots" at bounding box center [240, 177] width 89 height 9
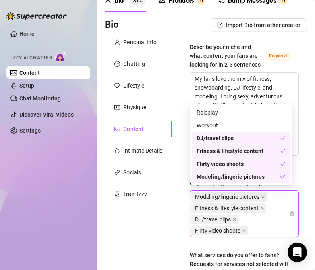
click at [179, 222] on div "Describe your niche and what content your fans are looking for in 2-3 sentences…" at bounding box center [239, 250] width 135 height 430
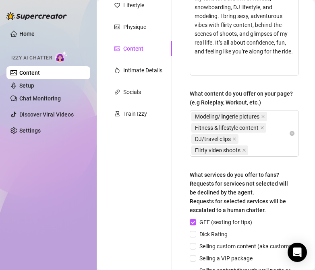
scroll to position [216, 0]
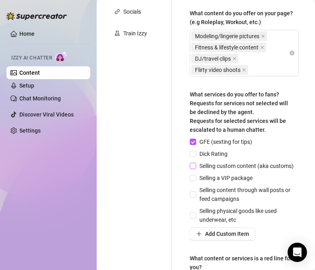
click at [193, 166] on input "Selling custom content (aka customs)" at bounding box center [192, 166] width 6 height 6
checkbox input "true"
click at [197, 181] on span "Selling a VIP package" at bounding box center [226, 178] width 60 height 9
click at [195, 181] on input "Selling a VIP package" at bounding box center [192, 178] width 6 height 6
click at [196, 181] on span at bounding box center [192, 178] width 6 height 6
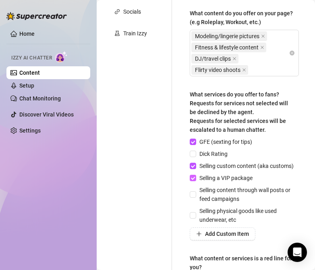
click at [195, 181] on input "Selling a VIP package" at bounding box center [192, 178] width 6 height 6
click at [196, 181] on span at bounding box center [192, 178] width 6 height 6
click at [195, 181] on input "Selling a VIP package" at bounding box center [192, 178] width 6 height 6
checkbox input "true"
click at [193, 197] on input "Selling content through wall posts or feed campaigns" at bounding box center [192, 194] width 6 height 6
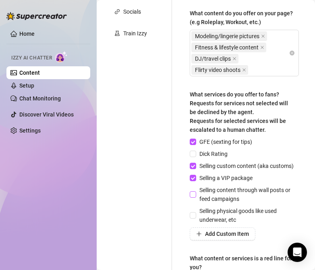
checkbox input "true"
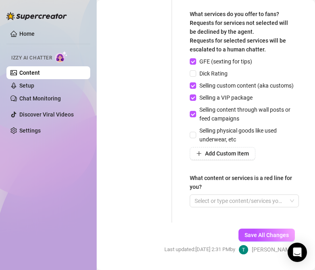
scroll to position [324, 0]
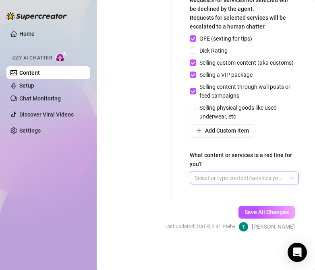
click at [266, 181] on div at bounding box center [239, 178] width 97 height 11
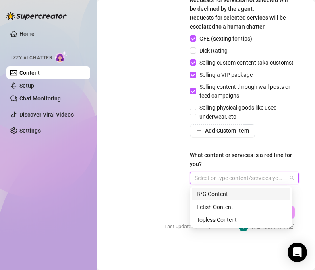
click at [230, 195] on div "B/G Content" at bounding box center [240, 194] width 89 height 9
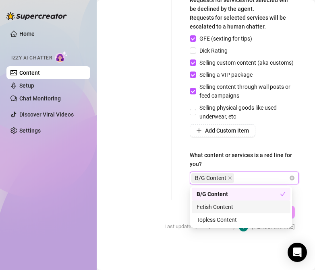
click at [230, 208] on div "Fetish Content" at bounding box center [240, 207] width 89 height 9
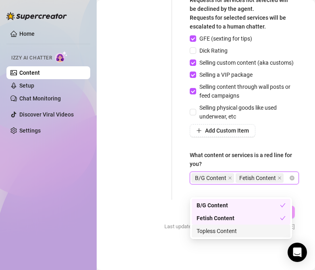
click at [220, 230] on div "Topless Content" at bounding box center [240, 231] width 89 height 9
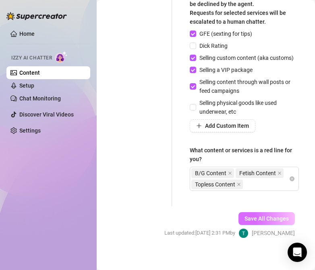
click at [260, 222] on span "Save All Changes" at bounding box center [266, 219] width 44 height 6
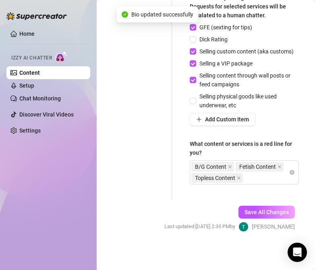
type textarea "My fans love the mix of fitness, snowboarding, DJ lifestyle, and modeling. I br…"
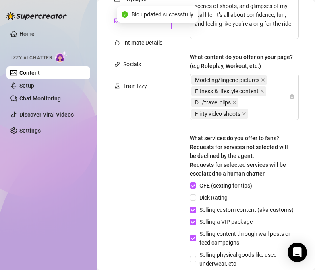
scroll to position [0, 0]
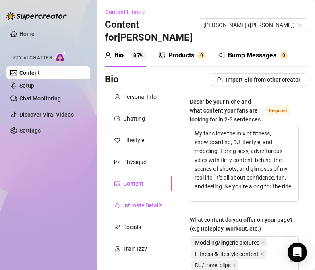
click at [143, 201] on div "Intimate Details" at bounding box center [142, 205] width 39 height 9
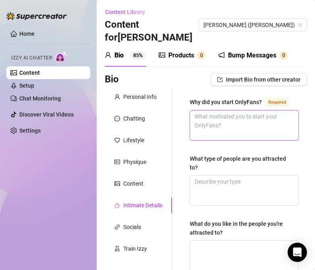
click at [234, 120] on textarea "Why did you start OnlyFans? Required" at bounding box center [244, 126] width 108 height 30
paste textarea "To share my creative side—music, fitness, and modeling—in one place, connect mo…"
type textarea "To share my creative side—music, fitness, and modeling—in one place, connect mo…"
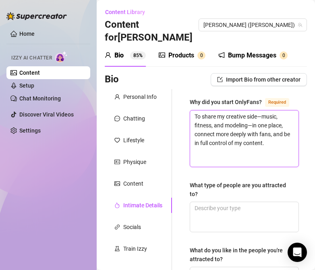
type textarea "To share my creative side—music, fitness, and modeling—in one place, connect mo…"
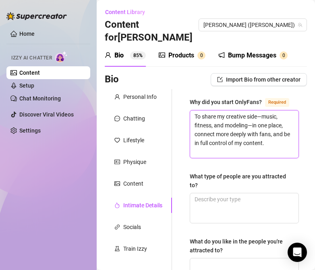
type textarea "To share my creative side—music, fitness, and modeling—in one place, connect mo…"
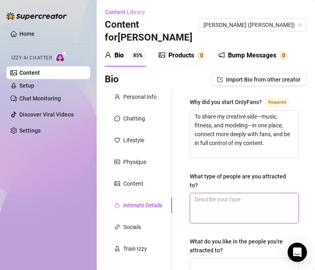
click at [230, 203] on textarea "What type of people are you attracted to?" at bounding box center [244, 208] width 108 height 30
paste textarea "Confident, adventurous, funny, and ambitious people."
type textarea "Confident, adventurous, funny, and ambitious people."
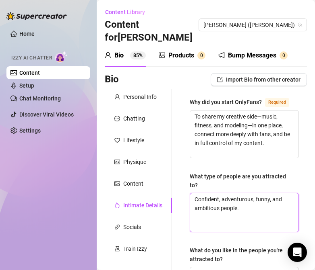
scroll to position [80, 0]
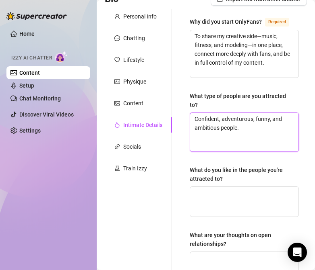
type textarea "Confident, adventurous, funny, and ambitious people."
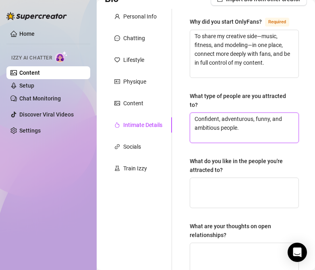
type textarea "Confident, adventurous, funny, and ambitious people."
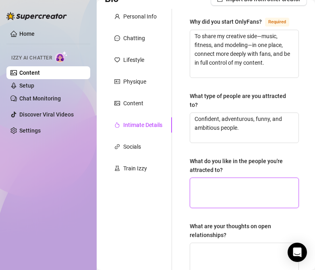
click at [219, 190] on textarea "What do you like in the people you're attracted to?" at bounding box center [244, 193] width 108 height 30
paste textarea "Confidence without cockiness, sense of humor, fun, and someone who loves new ex…"
type textarea "Confidence without cockiness, sense of humor, fun, and someone who loves new ex…"
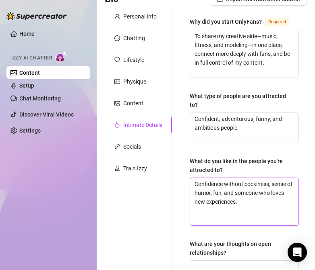
scroll to position [0, 0]
type textarea "Confidence without cockiness, sense of humor, fun, and someone who loves new ex…"
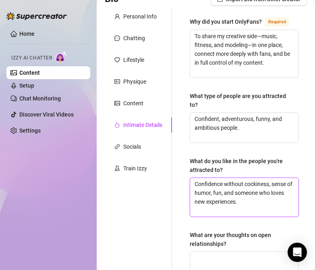
scroll to position [161, 0]
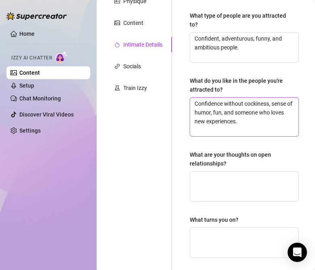
type textarea "Confidence without cockiness, sense of humor, fun, and someone who loves new ex…"
click at [177, 146] on div "Why did you start OnlyFans? Required To share my creative side—music, fitness, …" at bounding box center [239, 161] width 135 height 467
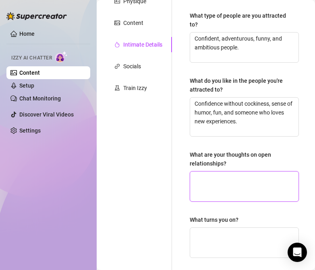
click at [256, 186] on textarea "What are your thoughts on open relationships?" at bounding box center [244, 187] width 108 height 30
paste textarea "Not for me, but I respect people who make it work."
type textarea "Not for me, but I respect people who make it work."
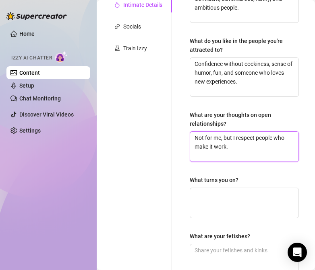
scroll to position [201, 0]
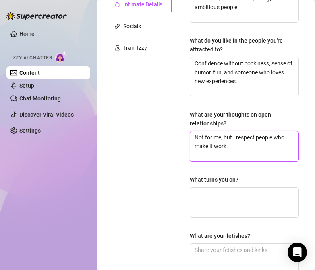
type textarea "Not for me, but I respect people who make it work."
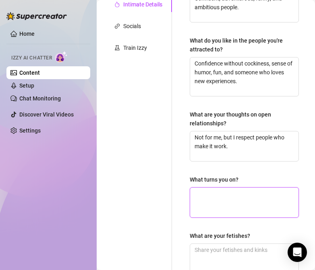
click at [234, 201] on textarea "What turns you on?" at bounding box center [244, 203] width 108 height 30
paste textarea "Confidence, dominance (in a respectful way), playfulness, and someone who takes…"
type textarea "Confidence, dominance (in a respectful way), playfulness, and someone who takes…"
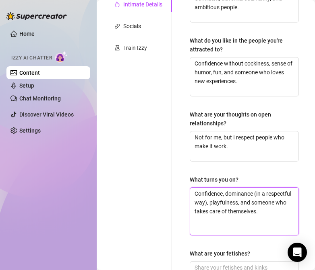
scroll to position [282, 0]
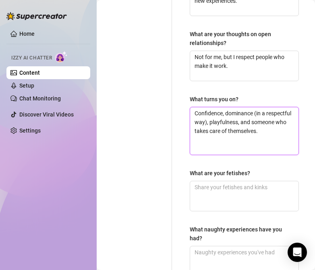
type textarea "Confidence, dominance (in a respectful way), playfulness, and someone who takes…"
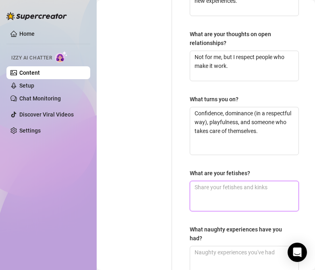
click at [224, 193] on textarea "What are your fetishes?" at bounding box center [244, 196] width 108 height 30
paste textarea "Light bondage, teasing, roleplay."
type textarea "Light bondage, teasing, roleplay."
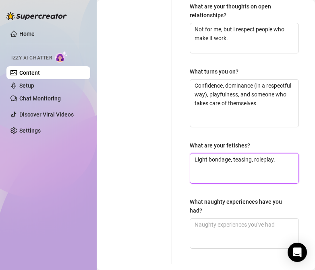
scroll to position [322, 0]
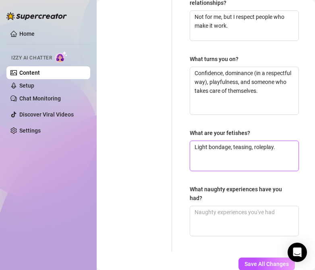
type textarea "Light bondage, teasing, roleplay."
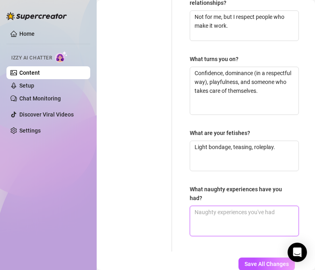
click at [246, 211] on textarea "What naughty experiences have you had?" at bounding box center [244, 221] width 108 height 30
paste textarea "Hooked up in a ski lift cabin once 👀🔥"
type textarea "Hooked up in a ski lift cabin once 👀🔥"
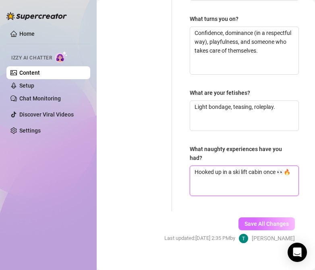
type textarea "Hooked up in a ski lift cabin once 👀🔥"
click at [245, 222] on span "Save All Changes" at bounding box center [266, 224] width 44 height 6
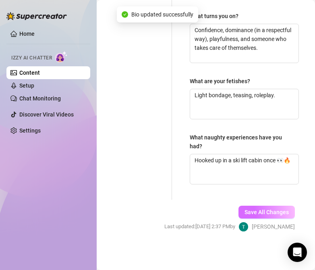
type textarea "To share my creative side—music, fitness, and modeling—in one place, connect mo…"
type textarea "Confident, adventurous, funny, and ambitious people."
type textarea "Confidence without cockiness, sense of humor, fun, and someone who loves new ex…"
type textarea "Not for me, but I respect people who make it work."
type textarea "Confidence, dominance (in a respectful way), playfulness, and someone who takes…"
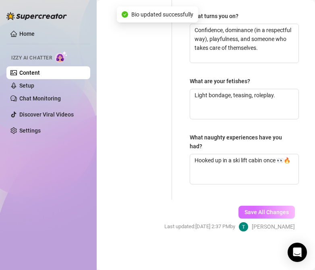
type textarea "Light bondage, teasing, roleplay."
type textarea "Hooked up in a ski lift cabin once 👀🔥"
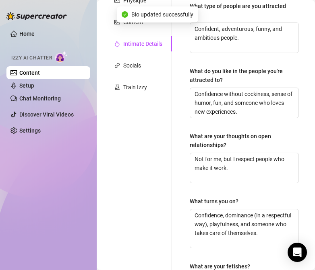
scroll to position [0, 0]
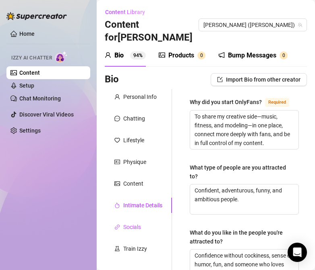
click at [136, 223] on div "Socials" at bounding box center [132, 227] width 18 height 9
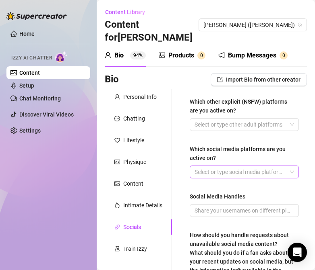
click at [236, 167] on div at bounding box center [239, 172] width 97 height 11
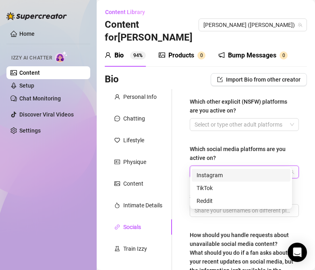
click at [232, 175] on div "Instagram" at bounding box center [240, 175] width 89 height 9
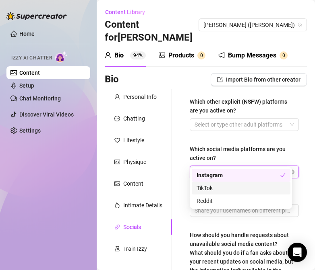
click at [224, 189] on div "TikTok" at bounding box center [240, 188] width 89 height 9
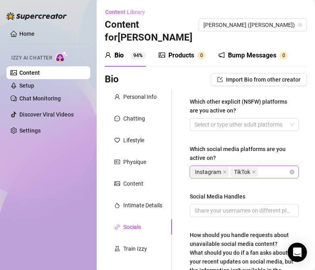
click at [264, 167] on div "Instagram TikTok" at bounding box center [239, 172] width 97 height 11
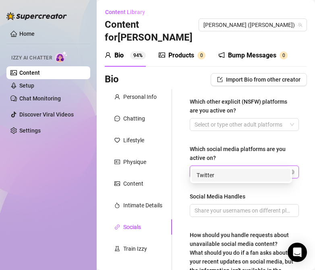
type input "Twitter"
click at [258, 173] on div "Twitter" at bounding box center [240, 175] width 89 height 9
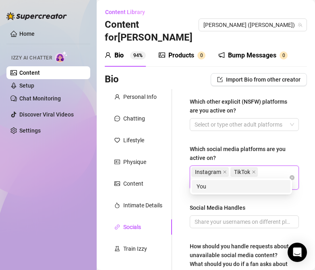
type input "Youtube"
click at [251, 189] on div "Youtube" at bounding box center [240, 186] width 89 height 9
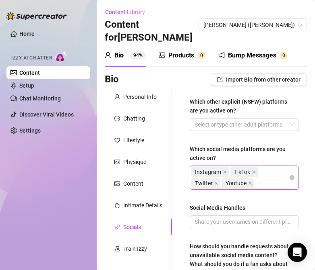
click at [263, 170] on div "Instagram TikTok Twitter Youtube" at bounding box center [239, 178] width 97 height 23
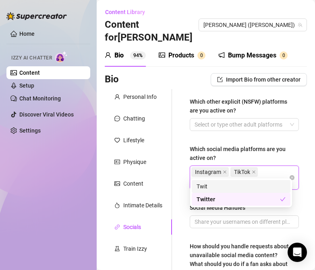
type input "Twitch"
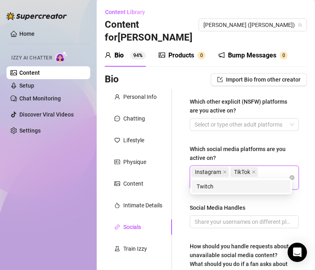
click at [245, 185] on div "Twitch" at bounding box center [240, 186] width 89 height 9
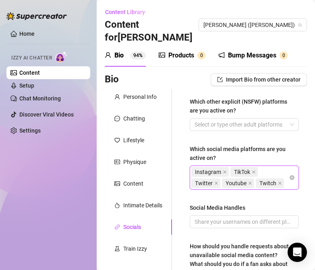
click at [299, 149] on div "Which other explicit (NSFW) platforms are you active on? Select or type other a…" at bounding box center [243, 230] width 125 height 282
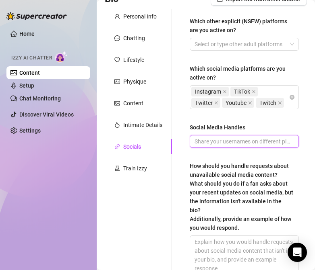
click at [216, 141] on input "Social Media Handles" at bounding box center [243, 141] width 98 height 9
paste input "[URL][DOMAIN_NAME]"
click at [287, 139] on span "[DOMAIN_NAME][URL]" at bounding box center [243, 141] width 109 height 13
click at [284, 140] on input "[DOMAIN_NAME][URL]" at bounding box center [243, 141] width 98 height 9
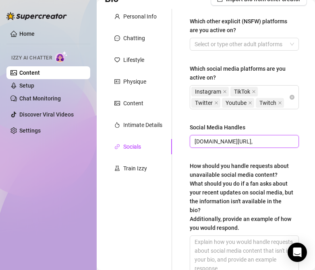
paste input "[URL][DOMAIN_NAME]"
click at [218, 140] on input "[DOMAIN_NAME][URL], [URL][DOMAIN_NAME]" at bounding box center [243, 141] width 98 height 9
click at [286, 139] on span "[DOMAIN_NAME][URL], [DOMAIN_NAME][URL][PERSON_NAME]" at bounding box center [243, 141] width 109 height 13
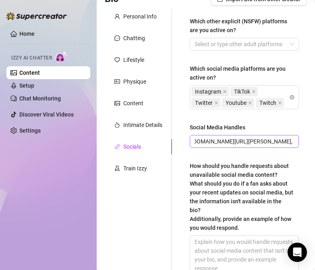
scroll to position [0, 0]
click at [286, 140] on span "[DOMAIN_NAME][URL], [DOMAIN_NAME][URL][PERSON_NAME]," at bounding box center [243, 141] width 109 height 13
paste input "[URL][DOMAIN_NAME]"
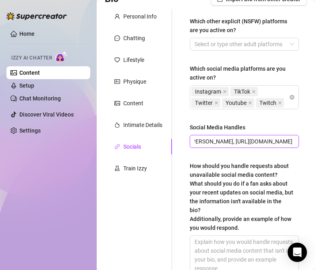
click at [239, 139] on input "[DOMAIN_NAME][URL], [DOMAIN_NAME][URL][PERSON_NAME], [URL][DOMAIN_NAME]" at bounding box center [243, 141] width 98 height 9
click at [285, 138] on span "[DOMAIN_NAME][URL], [DOMAIN_NAME][URL][PERSON_NAME], [DOMAIN_NAME][URL]" at bounding box center [243, 141] width 109 height 13
click at [284, 138] on input "[DOMAIN_NAME][URL], [DOMAIN_NAME][URL][PERSON_NAME], [DOMAIN_NAME][URL]" at bounding box center [243, 141] width 98 height 9
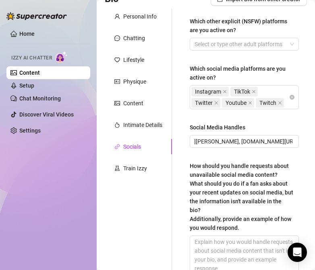
scroll to position [0, 0]
click at [282, 140] on input "[DOMAIN_NAME][URL], [DOMAIN_NAME][URL][PERSON_NAME], [DOMAIN_NAME][URL]," at bounding box center [243, 141] width 98 height 9
paste input "[URL][DOMAIN_NAME]"
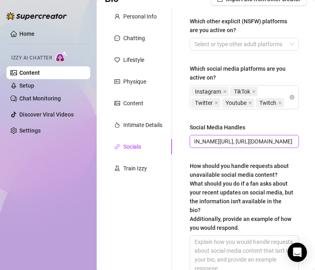
click at [202, 140] on input "[DOMAIN_NAME][URL], [DOMAIN_NAME][URL][PERSON_NAME], [DOMAIN_NAME][URL], [URL][…" at bounding box center [243, 141] width 98 height 9
click at [274, 141] on input "[DOMAIN_NAME][URL], [DOMAIN_NAME][URL][PERSON_NAME], [DOMAIN_NAME][URL], [DOMAI…" at bounding box center [243, 141] width 98 height 9
paste input "[URL][DOMAIN_NAME]"
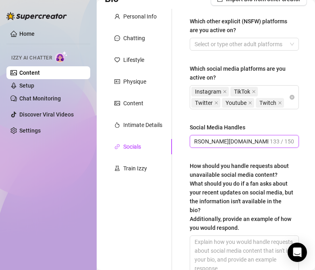
scroll to position [0, 283]
type input "[DOMAIN_NAME][URL], [DOMAIN_NAME][URL][PERSON_NAME], [DOMAIN_NAME][URL], [DOMAI…"
click at [248, 187] on div "How should you handle requests about unavailable social media content? What sho…" at bounding box center [240, 197] width 103 height 71
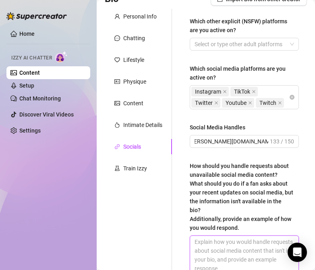
click at [248, 236] on textarea "How should you handle requests about unavailable social media content? What sho…" at bounding box center [244, 255] width 108 height 39
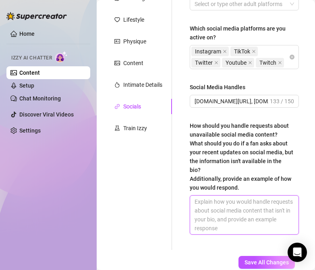
click at [227, 222] on textarea "How should you handle requests about unavailable social media content? What sho…" at bounding box center [244, 215] width 108 height 39
paste textarea "“haha you’ll have to wait & see babe, I’ve got surprises coming 😉🔥” “Not gonna …"
type textarea "“haha you’ll have to wait & see babe, I’ve got surprises coming 😉🔥” “Not gonna …"
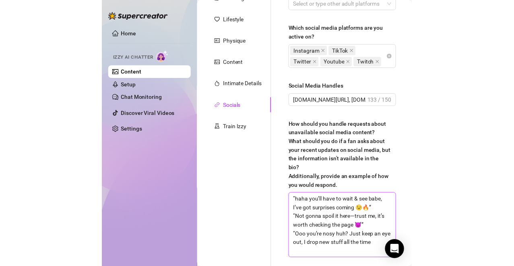
scroll to position [0, 0]
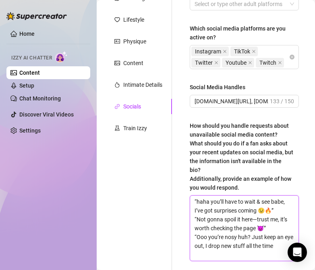
type textarea "“haha you’ll have to wait & see babe, I’ve got surprises coming 😉🔥” “Not gonna …"
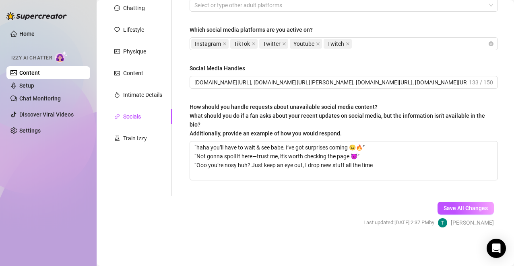
scroll to position [98, 0]
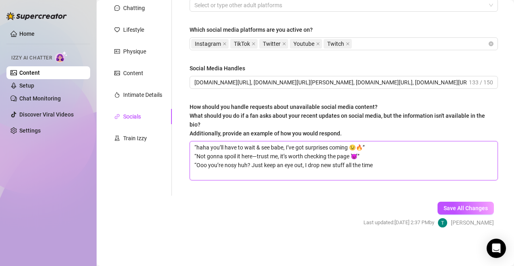
click at [257, 156] on textarea "“haha you’ll have to wait & see babe, I’ve got surprises coming 😉🔥” “Not gonna …" at bounding box center [343, 161] width 307 height 39
type textarea "“haha you’ll have to wait & see babe, I’ve got surprises coming 😉🔥” “Not gonna …"
click at [389, 167] on textarea "“haha you’ll have to wait & see babe, I’ve got surprises coming 😉🔥” “Not gonna …" at bounding box center [343, 161] width 307 height 39
click at [393, 165] on textarea "“haha you’ll have to wait & see babe, I’ve got surprises coming 😉🔥” “Not gonna …" at bounding box center [343, 161] width 307 height 39
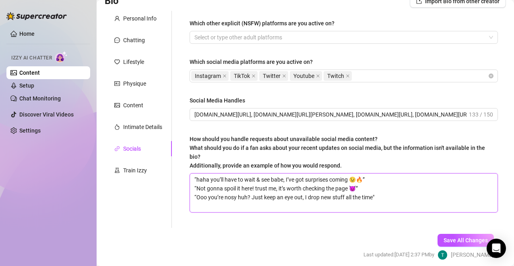
scroll to position [0, 0]
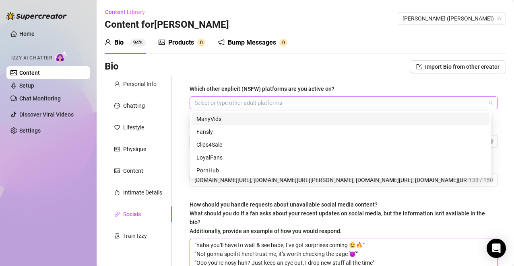
click at [340, 104] on div at bounding box center [339, 102] width 296 height 11
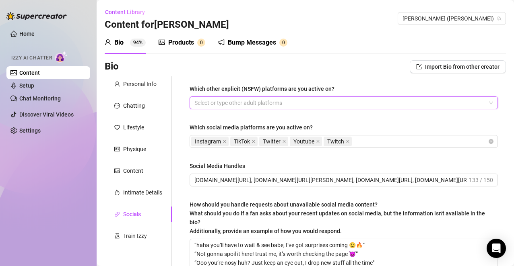
click at [340, 104] on div at bounding box center [339, 102] width 296 height 11
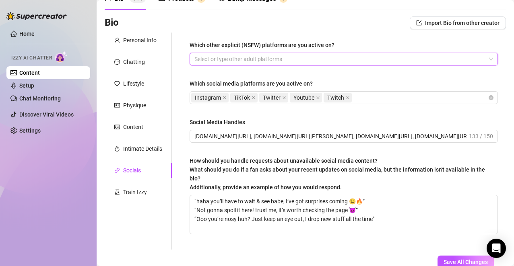
scroll to position [98, 0]
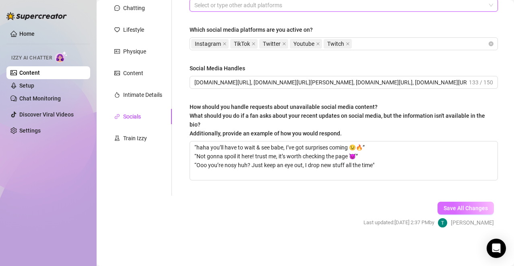
click at [449, 208] on span "Save All Changes" at bounding box center [465, 208] width 44 height 6
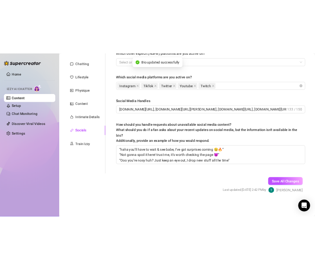
scroll to position [0, 0]
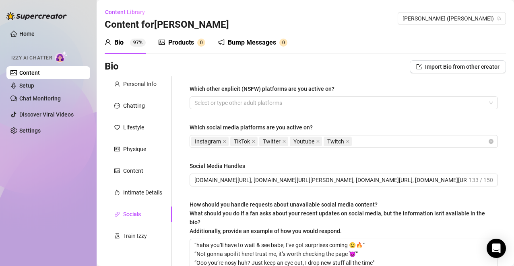
click at [255, 44] on div "Bump Messages" at bounding box center [252, 43] width 48 height 10
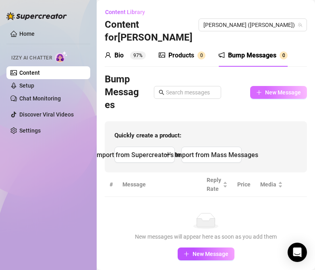
click at [261, 86] on button "New Message" at bounding box center [278, 92] width 57 height 13
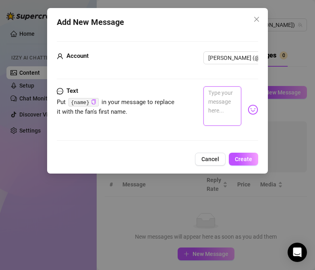
click at [222, 106] on textarea at bounding box center [221, 105] width 37 height 39
paste textarea "If no one told you [DATE]—you’re hot and you matter."
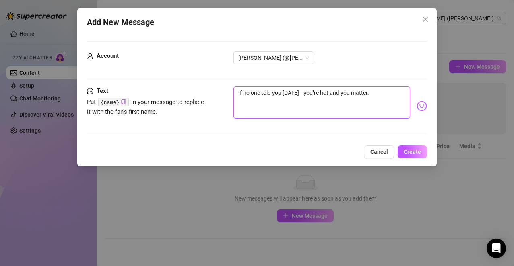
click at [302, 94] on textarea "If no one told you [DATE]—you’re hot and you matter." at bounding box center [321, 102] width 177 height 32
click at [379, 96] on textarea "If no one told you [DATE].. you’re hot and you matter." at bounding box center [321, 102] width 177 height 32
click at [381, 92] on textarea "If no one told you [DATE].. you’re hot and you matter." at bounding box center [321, 102] width 177 height 32
click at [416, 108] on img at bounding box center [421, 106] width 10 height 10
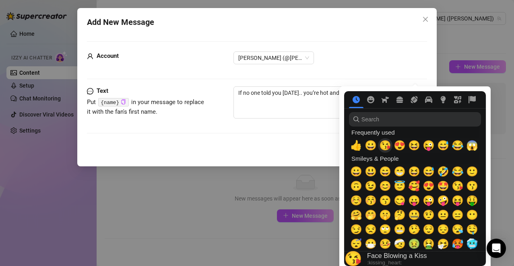
click at [389, 144] on span "😘" at bounding box center [385, 145] width 12 height 11
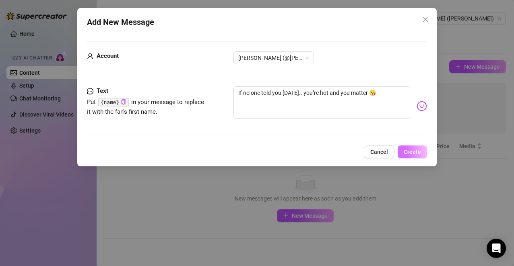
click at [409, 152] on span "Create" at bounding box center [411, 152] width 17 height 6
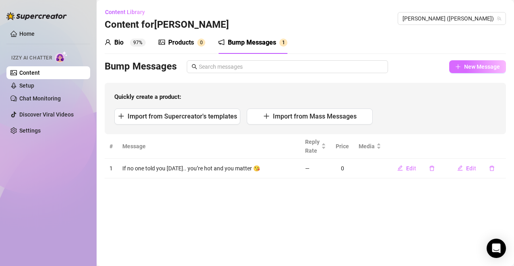
click at [485, 70] on span "New Message" at bounding box center [482, 67] width 36 height 6
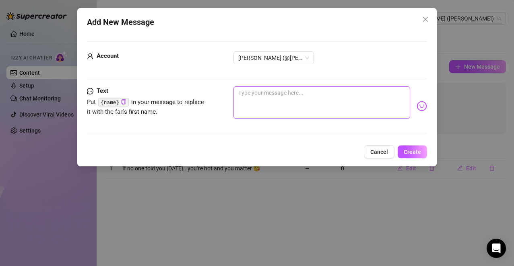
click at [305, 102] on textarea at bounding box center [321, 102] width 177 height 32
paste textarea "So, are you just gonna lurk or actually come say hi to me?"
click at [416, 106] on img at bounding box center [421, 106] width 10 height 10
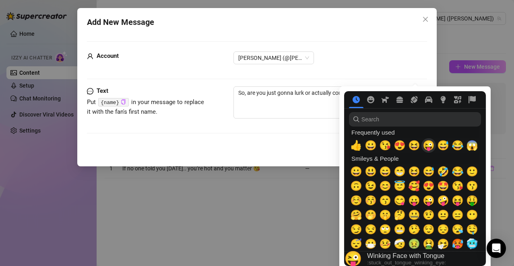
click at [427, 146] on span "😜" at bounding box center [428, 145] width 12 height 11
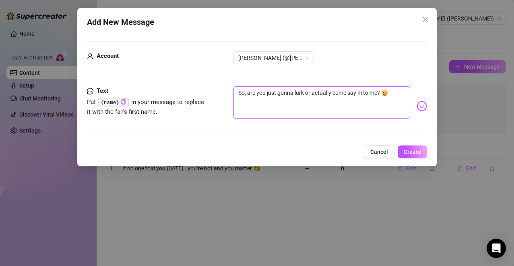
click at [300, 109] on textarea "So, are you just gonna lurk or actually come say hi to me? 😜" at bounding box center [321, 102] width 177 height 32
click at [391, 96] on textarea "So, are you just gonna lurk or actually come say hi to me? 😜" at bounding box center [321, 102] width 177 height 32
click at [409, 154] on span "Create" at bounding box center [411, 152] width 17 height 6
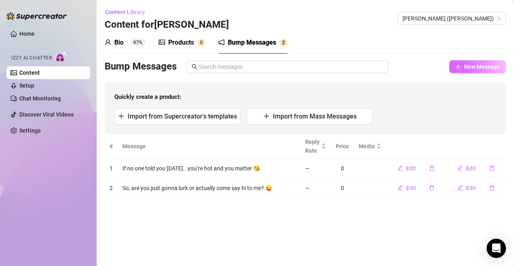
click at [470, 68] on span "New Message" at bounding box center [482, 67] width 36 height 6
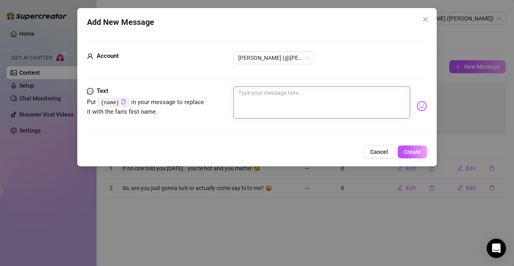
click at [340, 103] on textarea at bounding box center [321, 102] width 177 height 32
paste textarea "You always pop up right when I need some attention 😏"
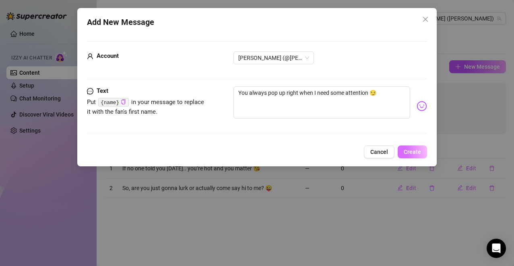
click at [404, 148] on button "Create" at bounding box center [411, 152] width 29 height 13
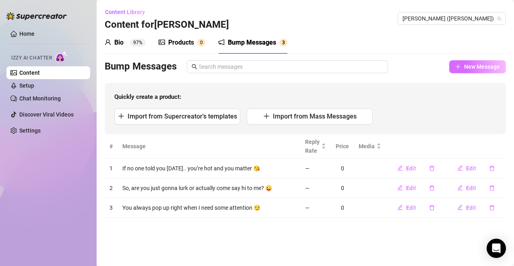
click at [467, 68] on span "New Message" at bounding box center [482, 67] width 36 height 6
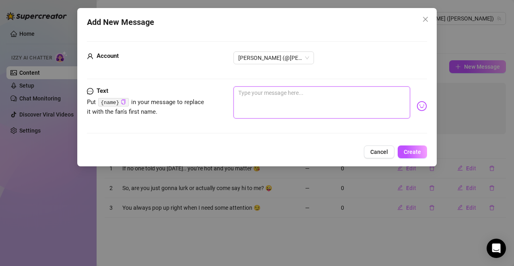
click at [272, 103] on textarea at bounding box center [321, 102] width 177 height 32
paste textarea "Hey you… been thinking about you 👀"
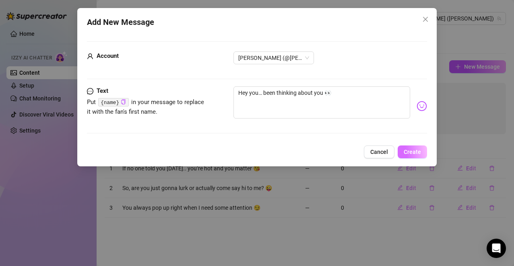
click at [406, 151] on span "Create" at bounding box center [411, 152] width 17 height 6
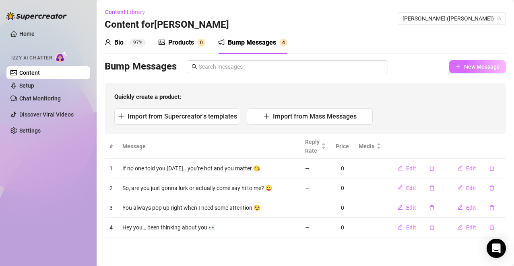
click at [471, 60] on div "Bio 97% Products 0 Bump Messages 4 Bio Import Bio from other creator Personal I…" at bounding box center [305, 134] width 401 height 206
click at [471, 65] on span "New Message" at bounding box center [482, 67] width 36 height 6
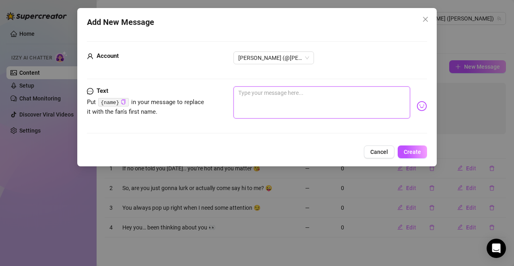
click at [304, 107] on textarea at bounding box center [321, 102] width 177 height 32
paste textarea "I swear you look cuter every time you log in."
click at [416, 105] on img at bounding box center [421, 106] width 10 height 10
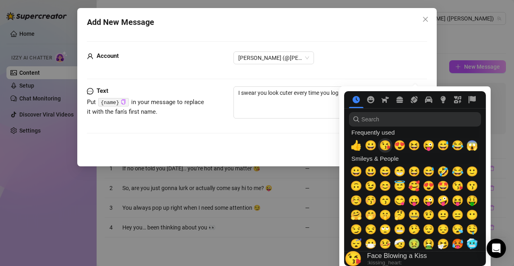
click at [387, 148] on span "😘" at bounding box center [385, 145] width 12 height 11
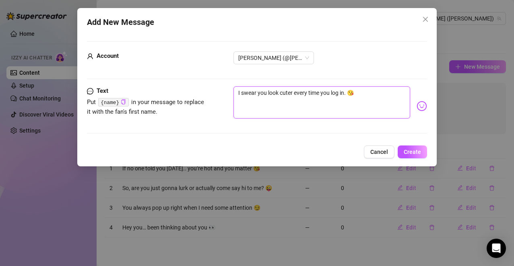
click at [325, 110] on textarea "I swear you look cuter every time you log in. 😘" at bounding box center [321, 102] width 177 height 32
click at [367, 96] on textarea "I swear you look cuter every time you log in. 😘" at bounding box center [321, 102] width 177 height 32
click at [414, 106] on nav at bounding box center [415, 99] width 142 height 17
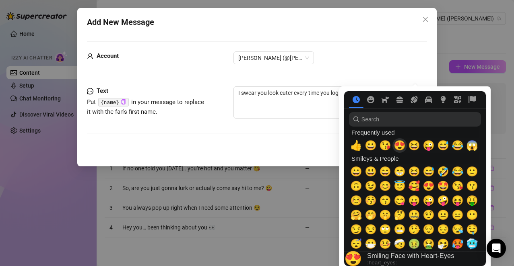
click at [401, 147] on span "😍" at bounding box center [399, 145] width 12 height 11
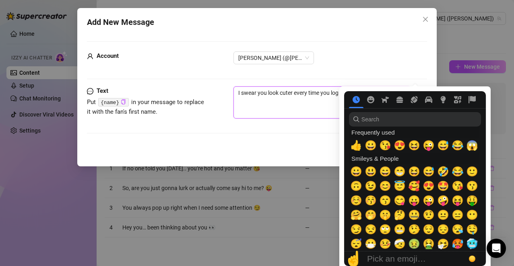
click at [309, 108] on textarea "I swear you look cuter every time you log in. 😘😍" at bounding box center [321, 102] width 177 height 32
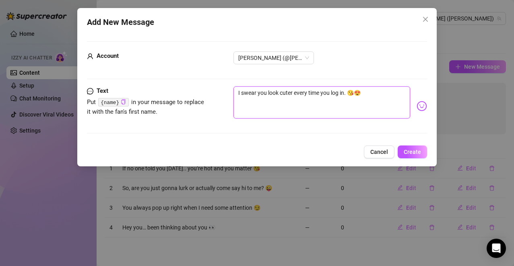
click at [355, 93] on textarea "I swear you look cuter every time you log in. 😘😍" at bounding box center [321, 102] width 177 height 32
click at [413, 152] on span "Create" at bounding box center [411, 152] width 17 height 6
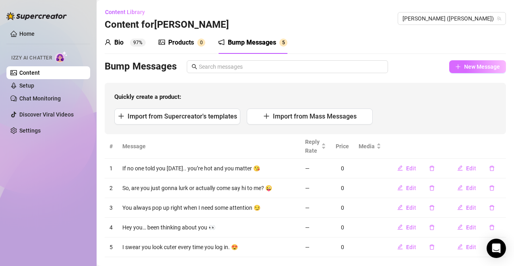
click at [464, 67] on span "New Message" at bounding box center [482, 67] width 36 height 6
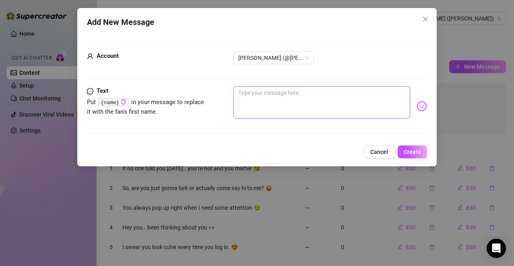
click at [308, 99] on textarea at bounding box center [321, 102] width 177 height 32
paste textarea "I was just about to get into trouble… wanna join?"
click at [416, 106] on img at bounding box center [421, 106] width 10 height 10
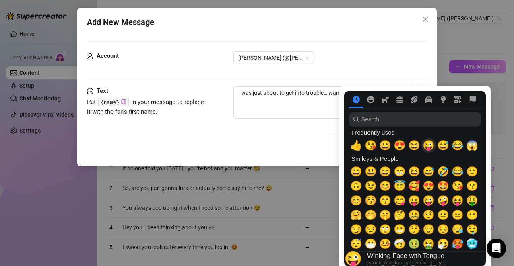
click at [426, 146] on span "😜" at bounding box center [428, 145] width 12 height 11
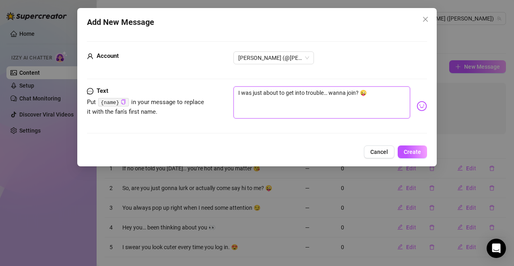
click at [307, 103] on textarea "I was just about to get into trouble… wanna join? 😜" at bounding box center [321, 102] width 177 height 32
click at [385, 95] on textarea "I was just about to get into trouble… wanna join? 😜" at bounding box center [321, 102] width 177 height 32
click at [416, 154] on span "Create" at bounding box center [411, 152] width 17 height 6
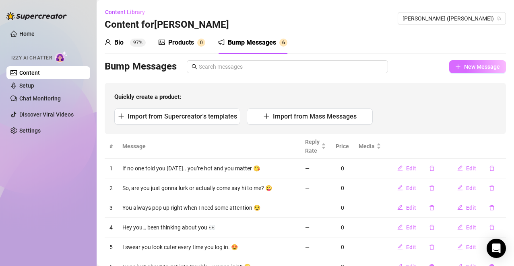
click at [470, 70] on span "New Message" at bounding box center [482, 67] width 36 height 6
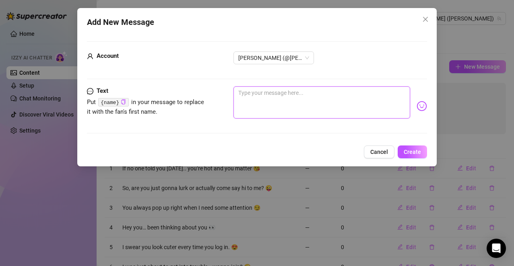
click at [300, 107] on textarea at bounding box center [321, 102] width 177 height 32
paste textarea "Tell me one secret right now, I won’t tell 😇"
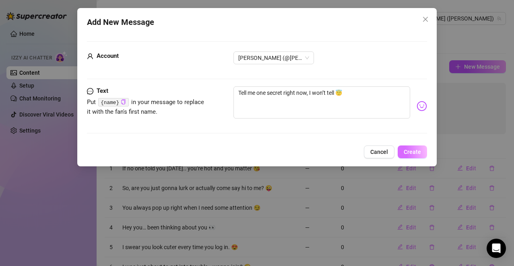
click at [414, 150] on span "Create" at bounding box center [411, 152] width 17 height 6
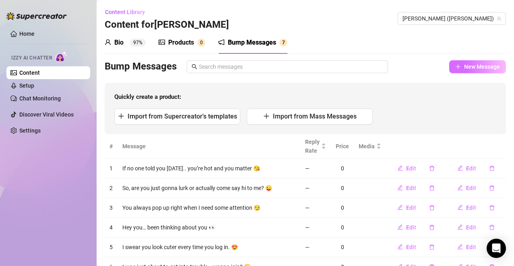
click at [464, 66] on span "New Message" at bounding box center [482, 67] width 36 height 6
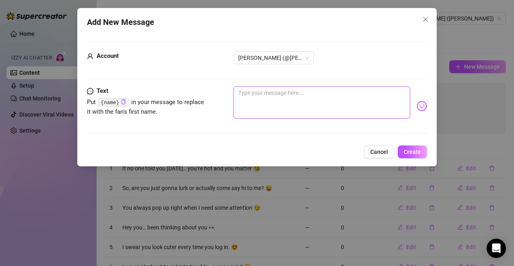
click at [289, 111] on textarea at bounding box center [321, 102] width 177 height 32
paste textarea "You’re my favorite notification, don’t tell the others."
click at [416, 107] on img at bounding box center [421, 106] width 10 height 10
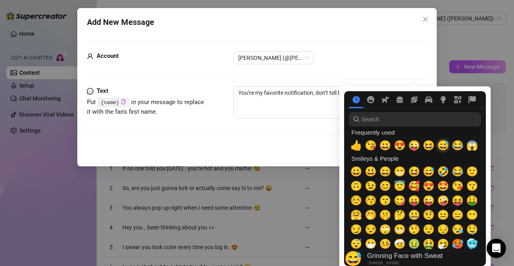
click at [444, 146] on span "😅" at bounding box center [443, 145] width 12 height 11
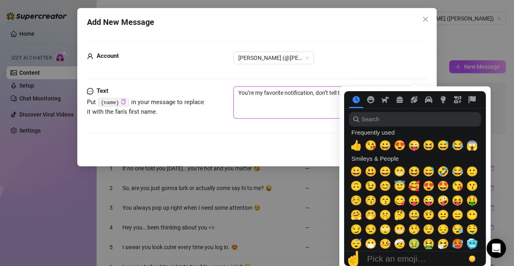
click at [324, 110] on textarea "You’re my favorite notification, don’t tell the others. 😅" at bounding box center [321, 102] width 177 height 32
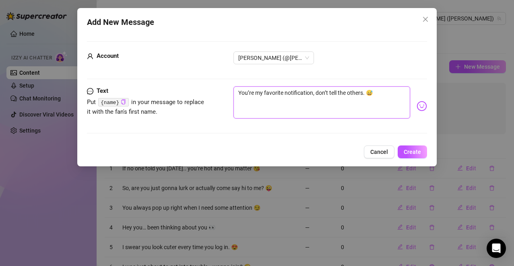
click at [382, 95] on textarea "You’re my favorite notification, don’t tell the others. 😅" at bounding box center [321, 102] width 177 height 32
click at [405, 151] on span "Create" at bounding box center [411, 152] width 17 height 6
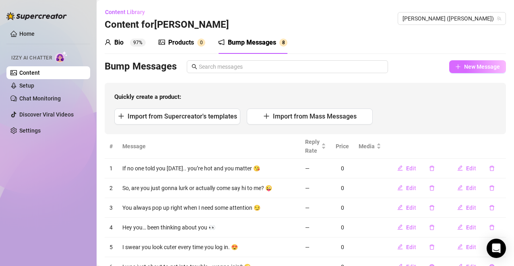
click at [457, 68] on button "New Message" at bounding box center [477, 66] width 57 height 13
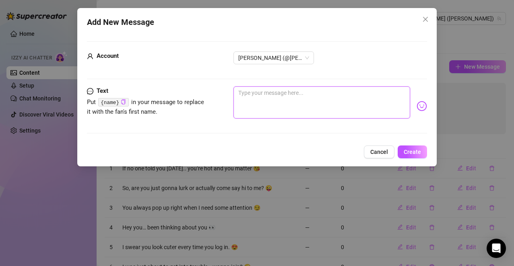
click at [310, 101] on textarea at bounding box center [321, 102] width 177 height 32
paste textarea "Don’t play shy with me, babe—I know what you’re here for."
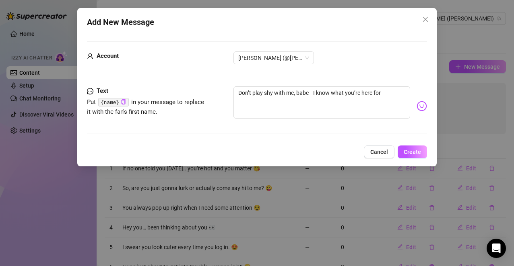
click at [414, 101] on div "Don’t play shy with me, babe—I know what you’re here for" at bounding box center [330, 105] width 194 height 39
click at [416, 103] on img at bounding box center [421, 106] width 10 height 10
click at [416, 105] on img at bounding box center [421, 106] width 10 height 10
click at [417, 106] on img at bounding box center [421, 106] width 10 height 10
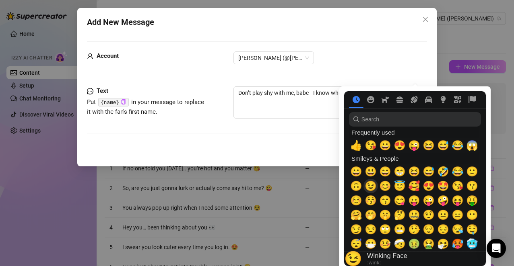
click at [369, 185] on span "😉" at bounding box center [370, 186] width 12 height 11
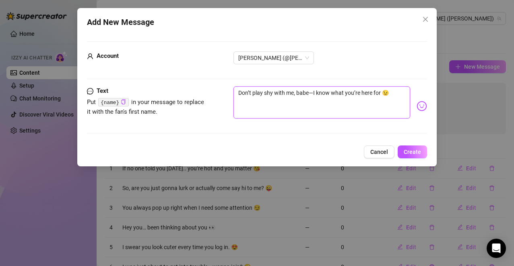
click at [256, 106] on textarea "Don’t play shy with me, babe—I know what you’re here for 😉" at bounding box center [321, 102] width 177 height 32
click at [313, 91] on textarea "Don’t play shy with me, babe—I know what you’re here for 😉" at bounding box center [321, 102] width 177 height 32
click at [412, 152] on span "Create" at bounding box center [411, 152] width 17 height 6
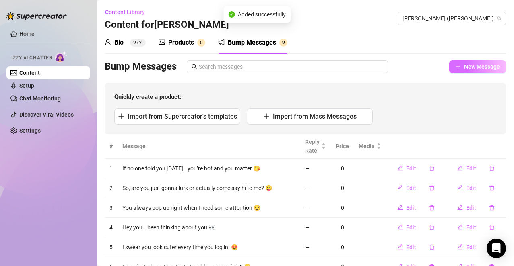
click at [469, 71] on button "New Message" at bounding box center [477, 66] width 57 height 13
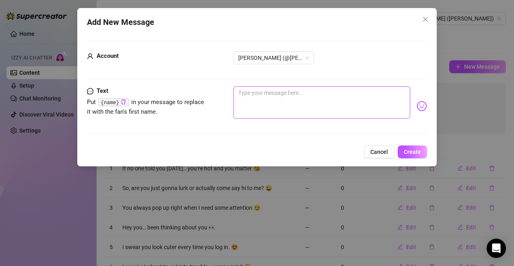
click at [291, 103] on textarea at bounding box center [321, 102] width 177 height 32
paste textarea "How are you always this good at distracting me?"
click at [416, 107] on img at bounding box center [421, 106] width 10 height 10
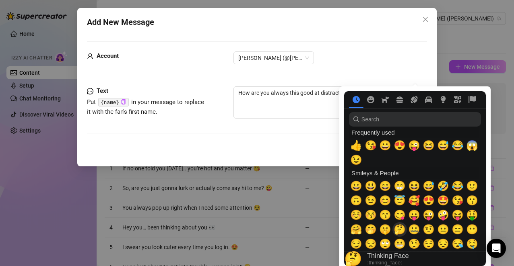
click at [398, 230] on span "🤔" at bounding box center [399, 229] width 12 height 11
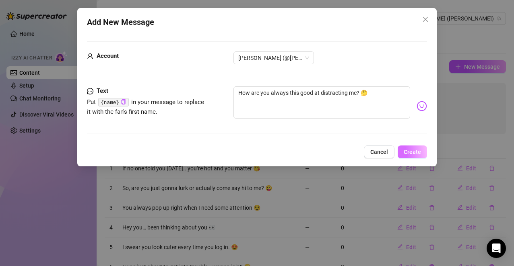
click at [408, 152] on span "Create" at bounding box center [411, 152] width 17 height 6
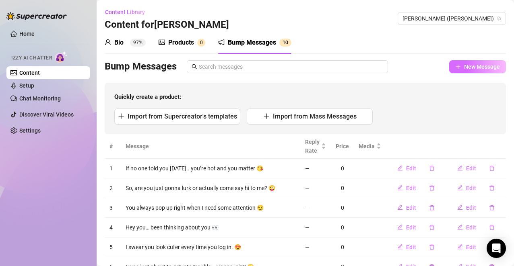
click at [464, 68] on span "New Message" at bounding box center [482, 67] width 36 height 6
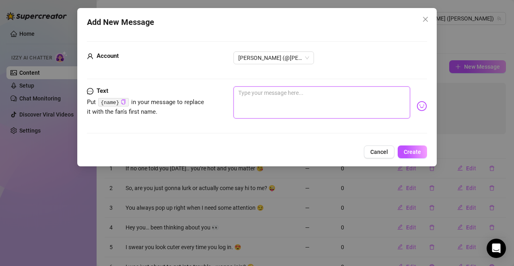
click at [291, 105] on textarea at bounding box center [321, 102] width 177 height 32
paste textarea "Ugh, you caught me in a flirty mood again."
click at [412, 106] on body "Home Izzy AI Chatter Content Setup Chat Monitoring Discover Viral Videos Settin…" at bounding box center [257, 133] width 514 height 266
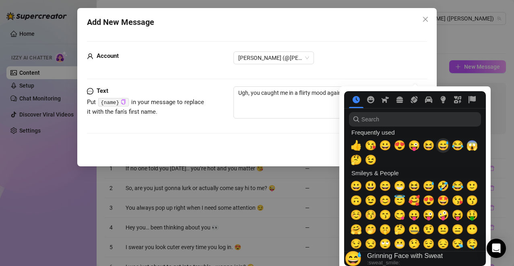
click at [442, 146] on span "😅" at bounding box center [443, 145] width 12 height 11
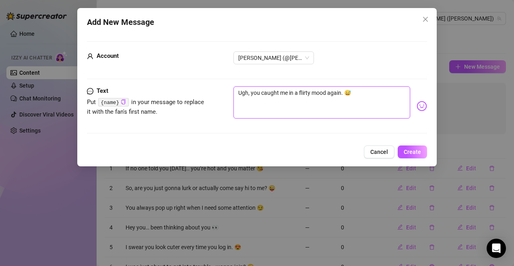
click at [297, 104] on textarea "Ugh, you caught me in a flirty mood again. 😅" at bounding box center [321, 102] width 177 height 32
click at [377, 94] on textarea "Ugh, you caught me in a flirty mood again. 😅" at bounding box center [321, 102] width 177 height 32
click at [410, 153] on span "Create" at bounding box center [411, 152] width 17 height 6
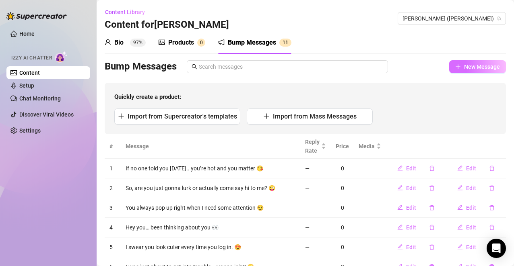
click at [469, 71] on button "New Message" at bounding box center [477, 66] width 57 height 13
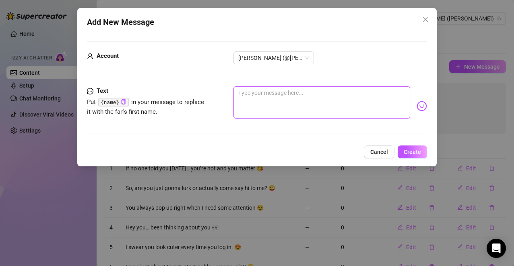
click at [320, 100] on textarea at bounding box center [321, 102] width 177 height 32
paste textarea "What if I kissed you right now? Would you let me?"
click at [415, 106] on body "Home Izzy AI Chatter Content Setup Chat Monitoring Discover Viral Videos Settin…" at bounding box center [257, 133] width 514 height 266
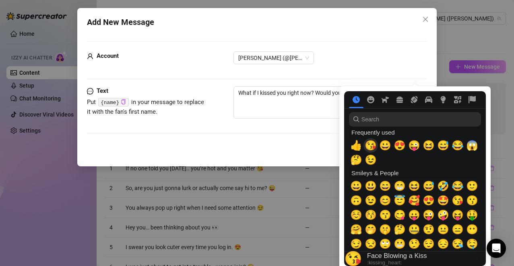
click at [372, 146] on span "😘" at bounding box center [370, 145] width 12 height 11
click at [318, 102] on textarea "What if I kissed you right now? Would you let me? 😘😘" at bounding box center [321, 102] width 177 height 32
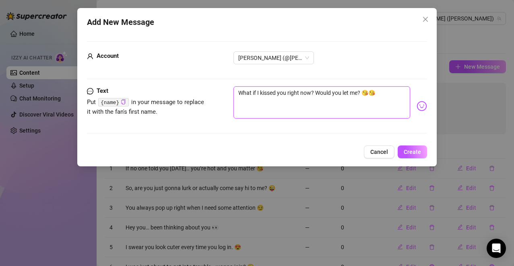
click at [383, 100] on textarea "What if I kissed you right now? Would you let me? 😘😘" at bounding box center [321, 102] width 177 height 32
click at [408, 150] on span "Create" at bounding box center [411, 152] width 17 height 6
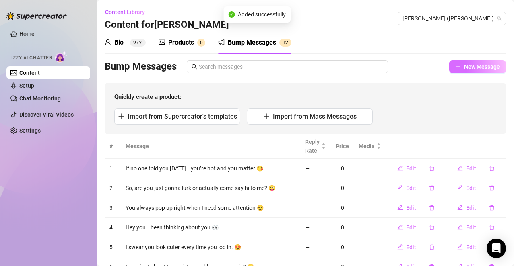
click at [473, 65] on span "New Message" at bounding box center [482, 67] width 36 height 6
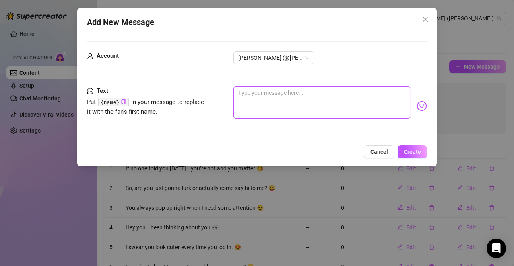
click at [306, 102] on textarea at bounding box center [321, 102] width 177 height 32
paste textarea "Let’s pretend I just whispered your name in your ear…"
click at [380, 93] on textarea "Let’s pretend I just whispered your name in your ear…" at bounding box center [321, 102] width 177 height 32
click at [385, 95] on textarea "Let’s pretend I just whispered your name in your ear…" at bounding box center [321, 102] width 177 height 32
click at [417, 106] on img at bounding box center [421, 106] width 10 height 10
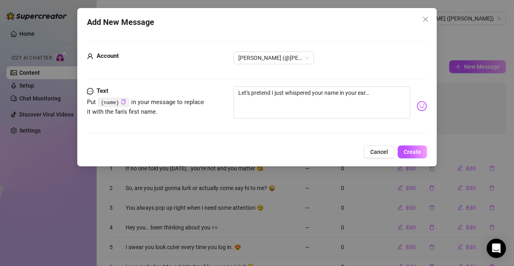
click at [0, 0] on nav at bounding box center [0, 0] width 0 height 0
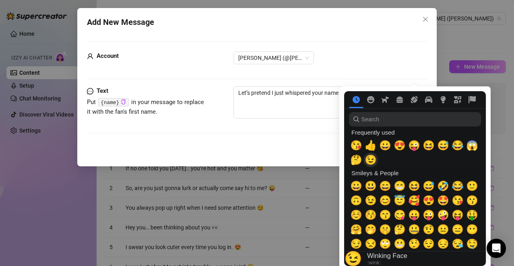
click at [372, 163] on span "😉" at bounding box center [370, 159] width 12 height 11
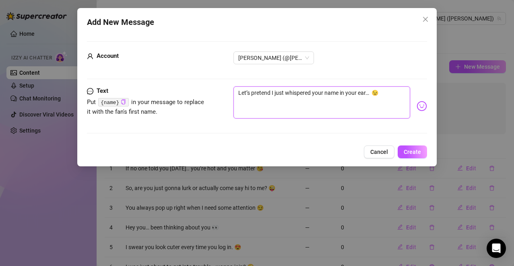
click at [311, 111] on textarea "Let’s pretend I just whispered your name in your ear… 😉" at bounding box center [321, 102] width 177 height 32
click at [392, 93] on textarea "Let’s pretend I just whispered your name in your ear… 😉" at bounding box center [321, 102] width 177 height 32
click at [416, 159] on div "Add New Message Account [PERSON_NAME] (@[PERSON_NAME]) Text Put {name} in your …" at bounding box center [257, 87] width 360 height 158
click at [415, 152] on span "Create" at bounding box center [411, 152] width 17 height 6
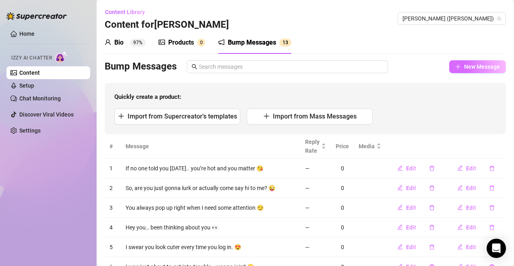
click at [464, 65] on span "New Message" at bounding box center [482, 67] width 36 height 6
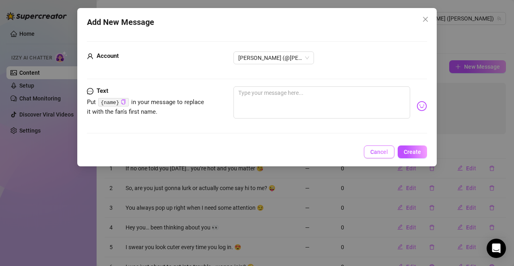
click at [377, 152] on span "Cancel" at bounding box center [379, 152] width 18 height 6
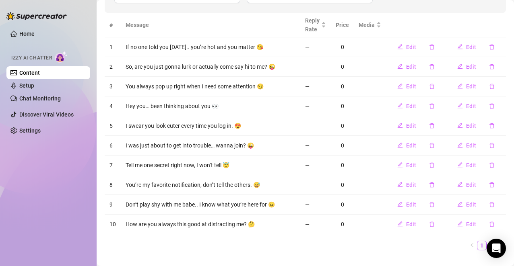
scroll to position [136, 0]
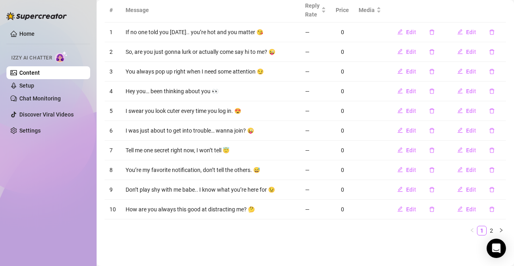
click at [487, 232] on link "2" at bounding box center [491, 230] width 9 height 9
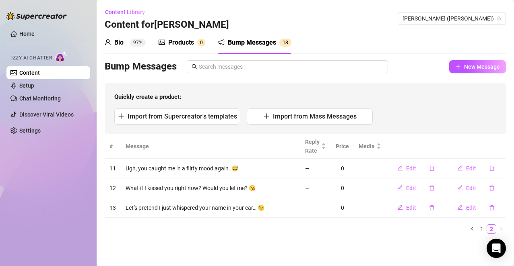
scroll to position [0, 0]
click at [462, 65] on button "New Message" at bounding box center [477, 66] width 57 height 13
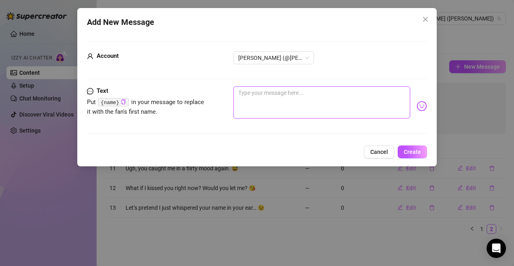
click at [273, 104] on textarea at bounding box center [321, 102] width 177 height 32
paste textarea "“I’m feeling like a bad girl tonight 😈”"
click at [239, 92] on textarea "“I’m feeling like a bad girl tonight 😈”" at bounding box center [321, 102] width 177 height 32
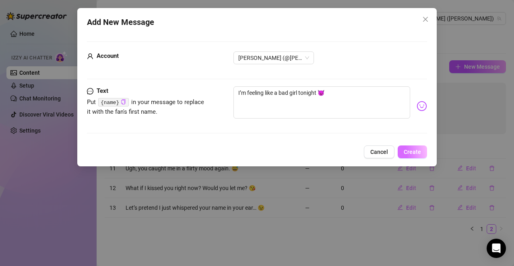
click at [410, 150] on span "Create" at bounding box center [411, 152] width 17 height 6
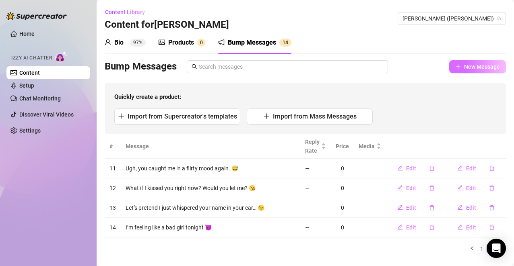
click at [473, 70] on span "New Message" at bounding box center [482, 67] width 36 height 6
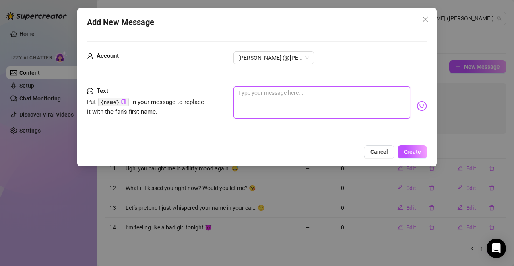
click at [318, 97] on textarea at bounding box center [321, 102] width 177 height 32
paste textarea "Would you rather see me in lingerie or nothing at all?"
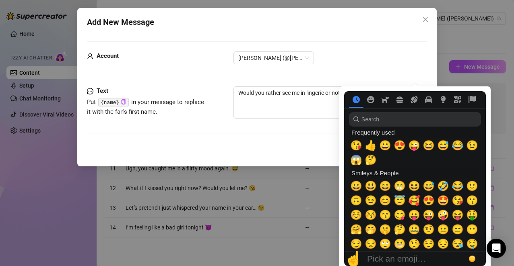
click at [414, 106] on nav at bounding box center [415, 99] width 142 height 17
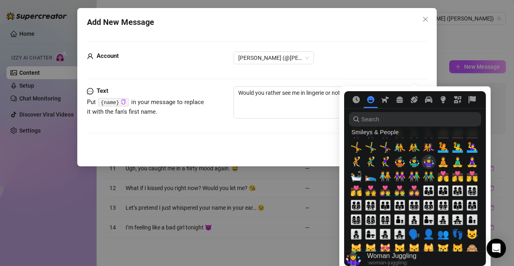
scroll to position [644, 0]
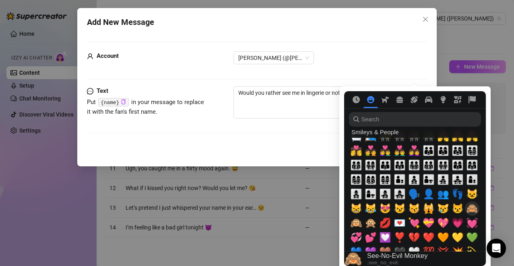
click at [470, 208] on span "🙈" at bounding box center [472, 208] width 12 height 11
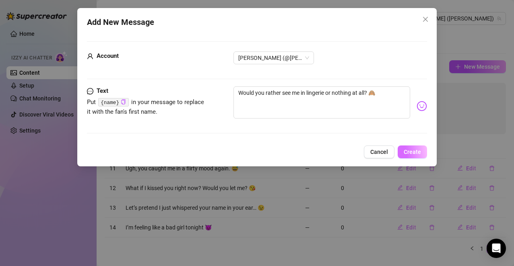
click at [414, 153] on span "Create" at bounding box center [411, 152] width 17 height 6
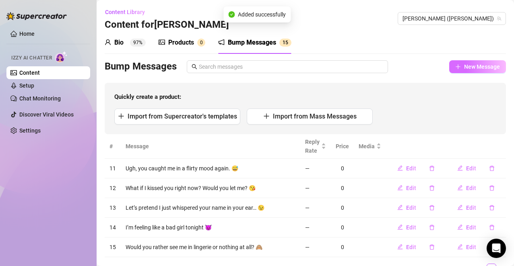
click at [465, 70] on span "New Message" at bounding box center [482, 67] width 36 height 6
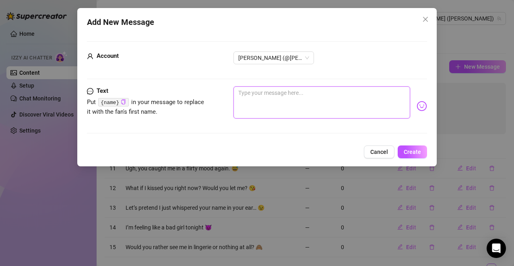
click at [342, 88] on textarea at bounding box center [321, 102] width 177 height 32
paste textarea "How fast do you think I can make you lose control?"
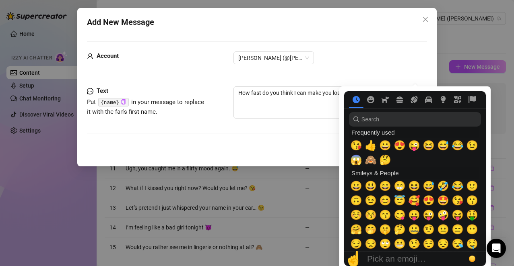
click at [416, 107] on nav at bounding box center [415, 99] width 142 height 17
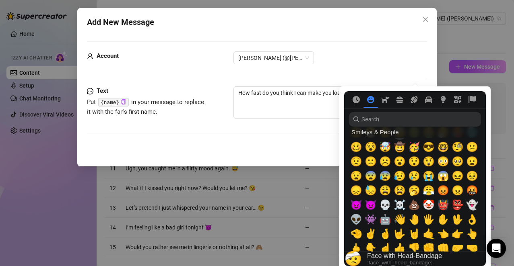
scroll to position [161, 0]
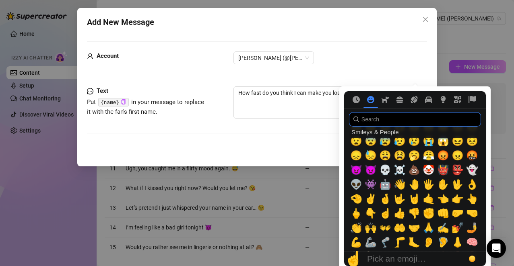
click at [402, 118] on input "search" at bounding box center [415, 119] width 132 height 14
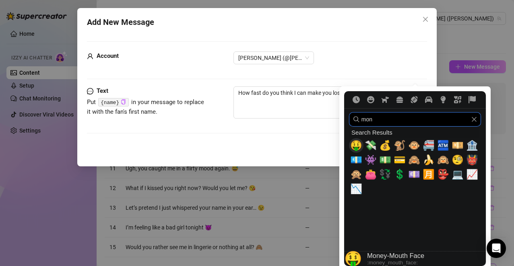
scroll to position [0, 0]
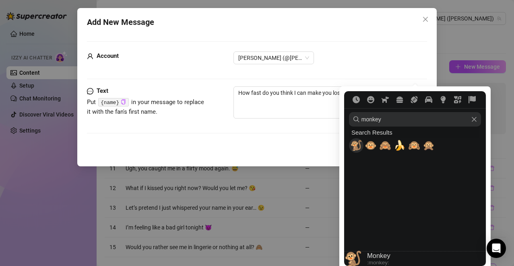
click at [413, 106] on nav at bounding box center [415, 99] width 142 height 17
drag, startPoint x: 473, startPoint y: 119, endPoint x: 461, endPoint y: 122, distance: 12.6
click at [474, 119] on icon "Clear" at bounding box center [474, 120] width 6 height 6
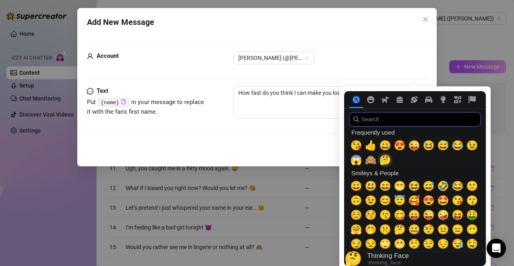
click at [383, 163] on span "🤔" at bounding box center [385, 159] width 12 height 11
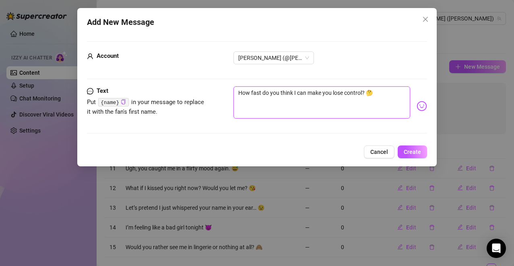
click at [295, 112] on textarea "How fast do you think I can make you lose control? 🤔" at bounding box center [321, 102] width 177 height 32
click at [409, 151] on span "Create" at bounding box center [411, 152] width 17 height 6
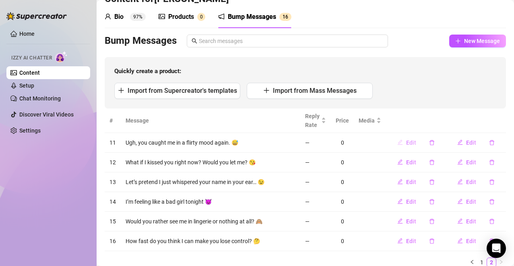
scroll to position [58, 0]
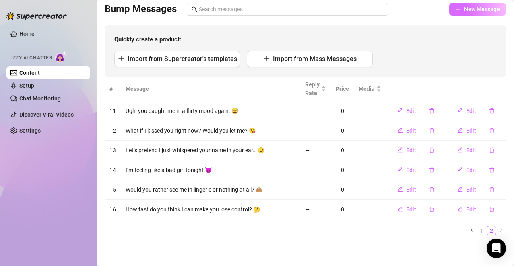
click at [464, 12] on span "New Message" at bounding box center [482, 9] width 36 height 6
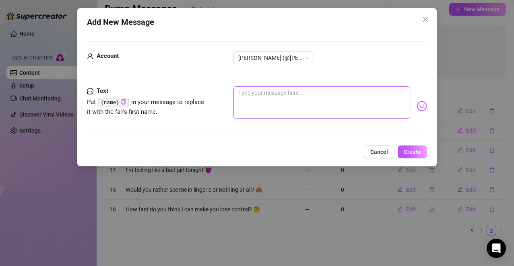
click at [301, 101] on textarea at bounding box center [321, 102] width 177 height 32
paste textarea "I’m biting my lip thinking about you right now."
click at [416, 105] on img at bounding box center [421, 106] width 10 height 10
click at [416, 109] on img at bounding box center [421, 106] width 10 height 10
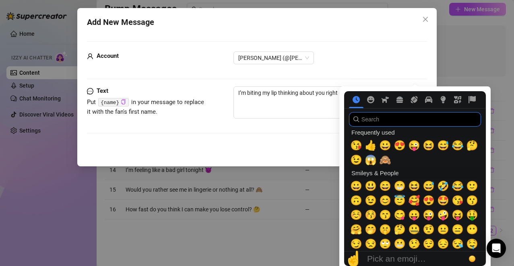
click at [417, 120] on input "search" at bounding box center [415, 119] width 132 height 14
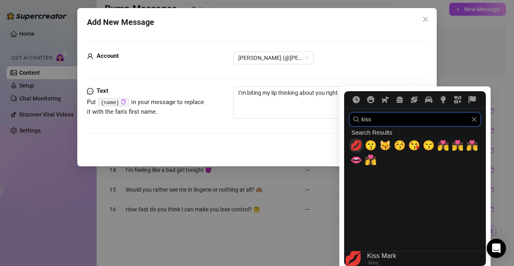
click at [355, 143] on span "💋" at bounding box center [356, 145] width 12 height 11
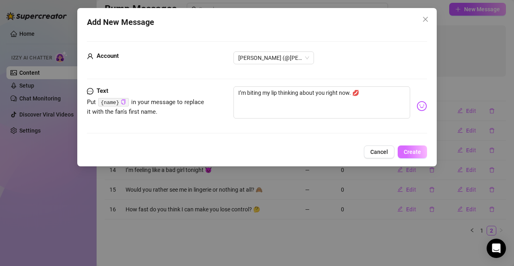
click at [409, 149] on span "Create" at bounding box center [411, 152] width 17 height 6
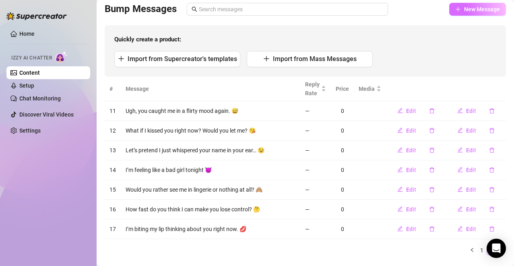
click at [480, 9] on span "New Message" at bounding box center [482, 9] width 36 height 6
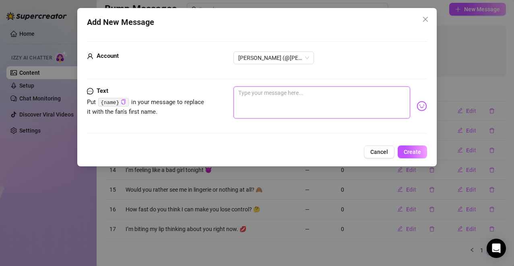
click at [327, 101] on textarea at bounding box center [321, 102] width 177 height 32
paste textarea "Tell me something dirty, I can handle it."
click at [411, 107] on body "Home Izzy AI Chatter Content Setup Chat Monitoring Discover Viral Videos Settin…" at bounding box center [257, 133] width 514 height 266
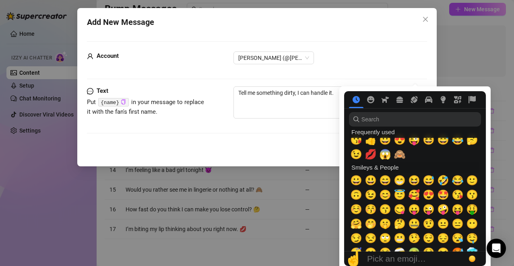
scroll to position [0, 0]
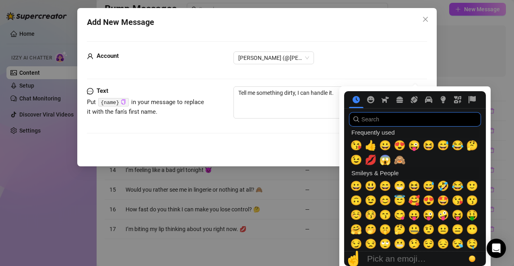
click at [420, 118] on input "search" at bounding box center [415, 119] width 132 height 14
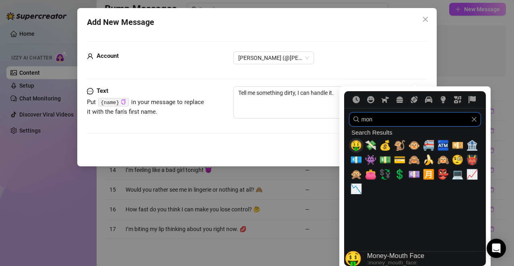
click at [475, 119] on icon "Clear" at bounding box center [474, 120] width 6 height 6
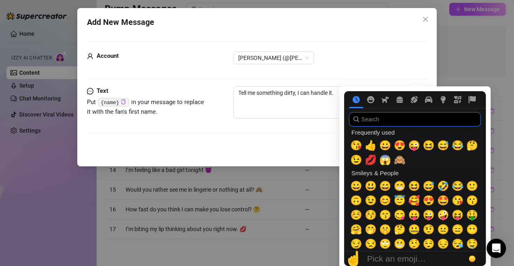
click at [436, 119] on input "search" at bounding box center [415, 119] width 132 height 14
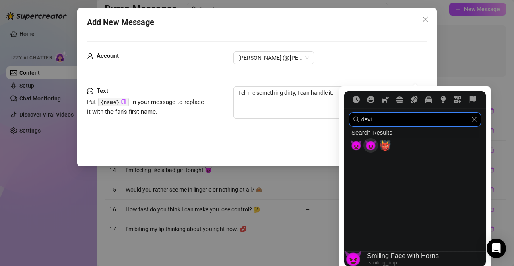
click at [369, 147] on span "😈" at bounding box center [370, 145] width 12 height 11
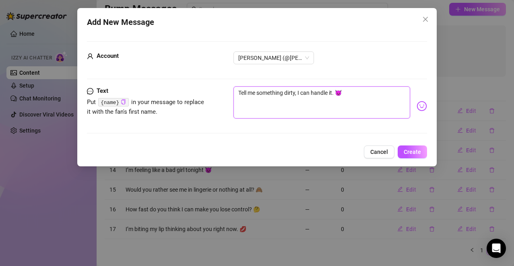
click at [321, 107] on textarea "Tell me something dirty, I can handle it. 😈" at bounding box center [321, 102] width 177 height 32
click at [367, 93] on textarea "Tell me something dirty, I can handle it. 😈" at bounding box center [321, 102] width 177 height 32
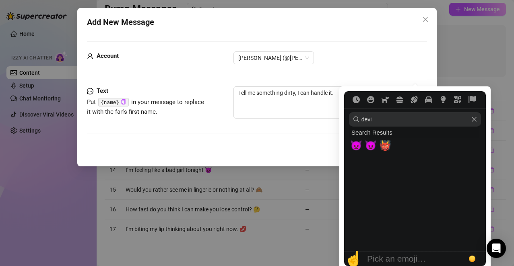
click at [412, 109] on div at bounding box center [415, 110] width 132 height 4
click at [474, 121] on icon "Clear" at bounding box center [474, 120] width 6 height 6
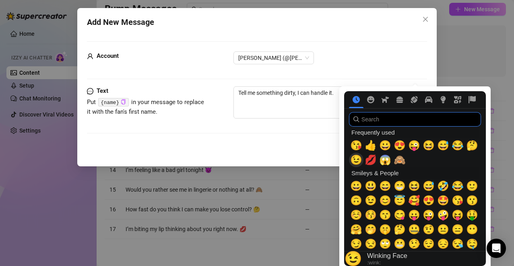
click at [355, 158] on span "😉" at bounding box center [356, 159] width 12 height 11
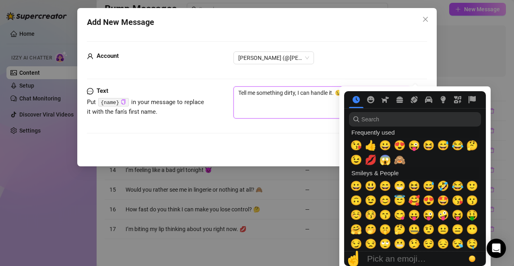
click at [307, 114] on textarea "Tell me something dirty, I can handle it. 😉" at bounding box center [321, 102] width 177 height 32
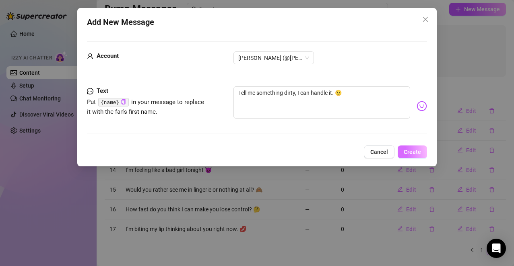
click at [407, 152] on span "Create" at bounding box center [411, 152] width 17 height 6
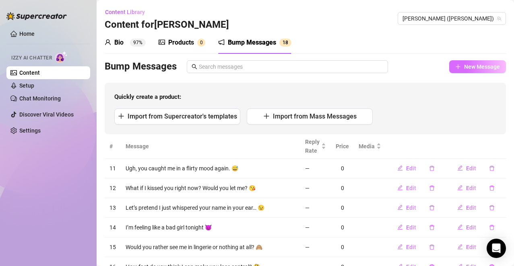
click at [464, 68] on span "New Message" at bounding box center [482, 67] width 36 height 6
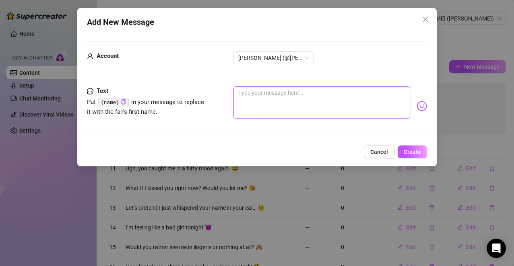
click at [318, 112] on textarea at bounding box center [321, 102] width 177 height 32
paste textarea "If I sent you a little surprise right now, would you be able to handle it?"
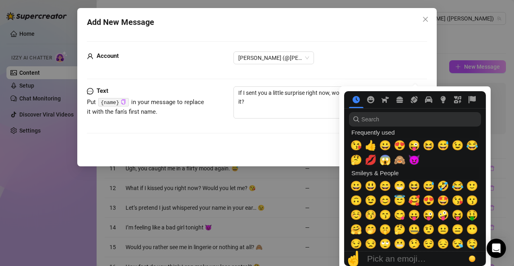
click at [414, 108] on nav at bounding box center [415, 99] width 142 height 17
click at [359, 148] on span "😘" at bounding box center [356, 145] width 12 height 11
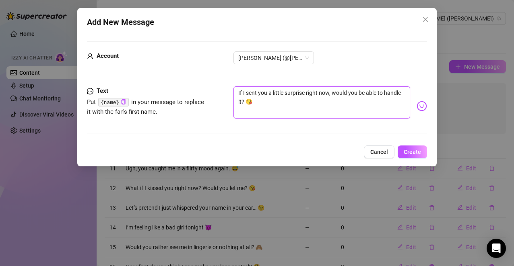
click at [307, 104] on textarea "If I sent you a little surprise right now, would you be able to handle it? 😘" at bounding box center [321, 102] width 177 height 32
click at [409, 151] on span "Create" at bounding box center [411, 152] width 17 height 6
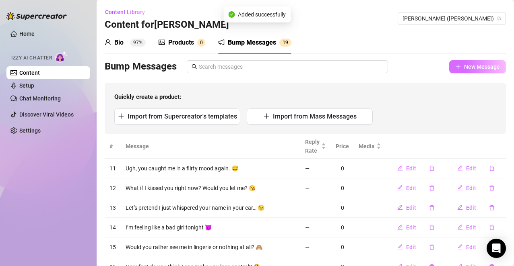
click at [476, 73] on button "New Message" at bounding box center [477, 66] width 57 height 13
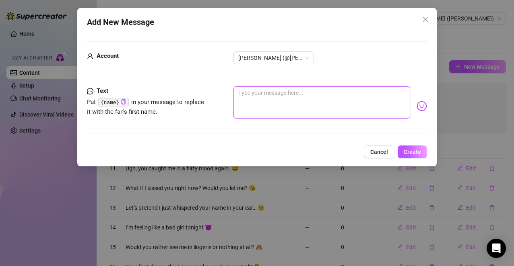
click at [274, 95] on textarea at bounding box center [321, 102] width 177 height 32
paste textarea "You like it when I’m bossy or when I’m sweet?"
click at [418, 110] on img at bounding box center [421, 106] width 10 height 10
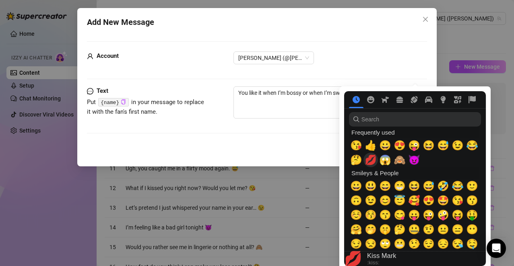
click at [356, 158] on span "🤔" at bounding box center [356, 159] width 12 height 11
click at [355, 163] on span "🤔" at bounding box center [356, 159] width 12 height 11
click at [326, 103] on textarea "You like it when I’m bossy or when I’m sweet? 🤔🤔" at bounding box center [321, 102] width 177 height 32
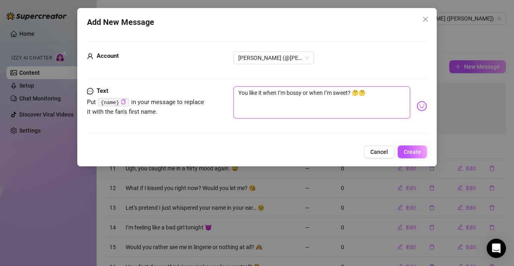
click at [376, 91] on textarea "You like it when I’m bossy or when I’m sweet? 🤔🤔" at bounding box center [321, 102] width 177 height 32
click at [408, 150] on span "Create" at bounding box center [411, 152] width 17 height 6
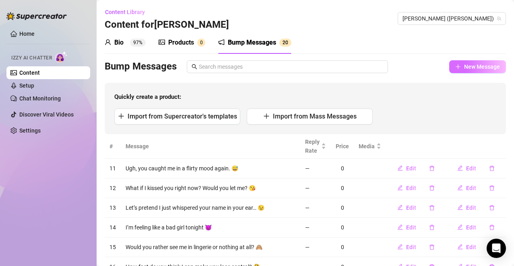
click at [316, 81] on div "Bump Messages New Message Quickly create a product: Import from Supercreator's …" at bounding box center [305, 97] width 401 height 74
click at [471, 68] on span "New Message" at bounding box center [482, 67] width 36 height 6
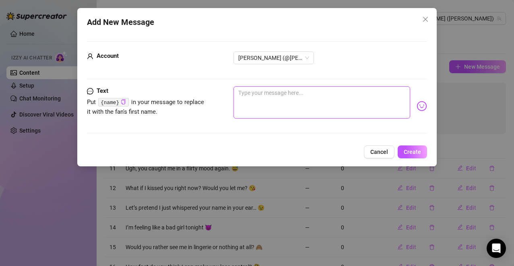
click at [358, 100] on textarea at bounding box center [321, 102] width 177 height 32
click at [287, 103] on textarea at bounding box center [321, 102] width 177 height 32
paste textarea "Do you get hard thinking about me?"
click at [416, 107] on img at bounding box center [421, 106] width 10 height 10
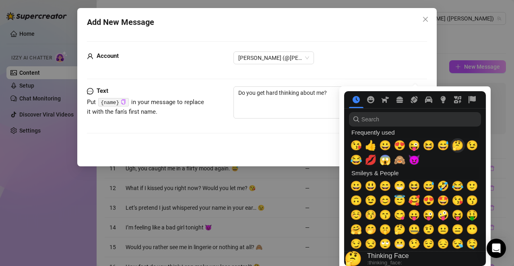
click at [456, 148] on span "🤔" at bounding box center [457, 145] width 12 height 11
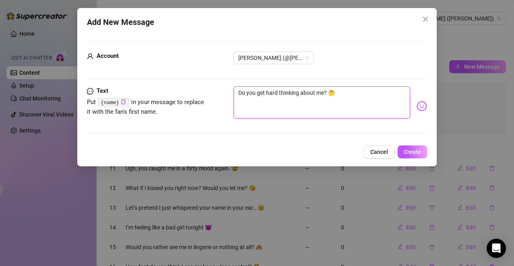
click at [315, 103] on textarea "Do you get hard thinking about me? 🤔" at bounding box center [321, 102] width 177 height 32
click at [413, 149] on span "Create" at bounding box center [411, 152] width 17 height 6
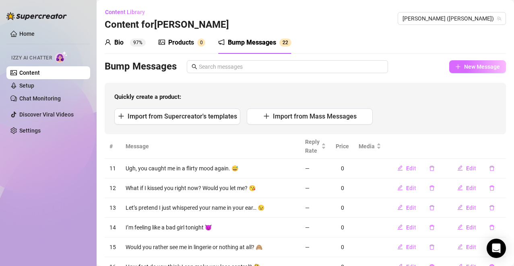
click at [464, 64] on span "New Message" at bounding box center [482, 67] width 36 height 6
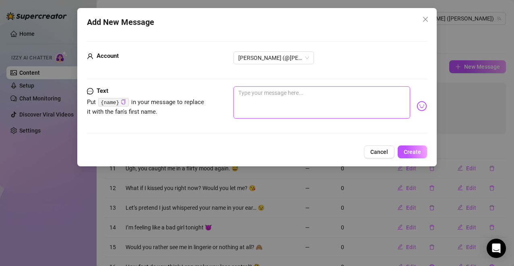
click at [276, 103] on textarea at bounding box center [321, 102] width 177 height 32
paste textarea "You ever dream about me? I bet you do."
click at [416, 107] on img at bounding box center [421, 106] width 10 height 10
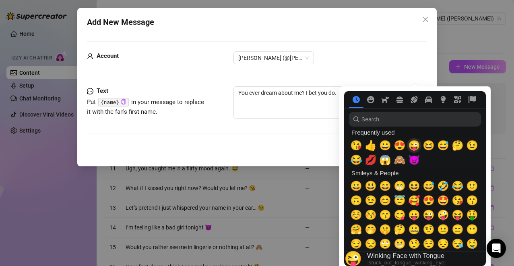
click at [415, 143] on span "😜" at bounding box center [414, 145] width 12 height 11
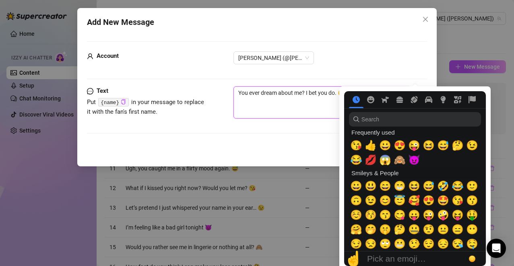
click at [315, 107] on textarea "You ever dream about me? I bet you do. 😜" at bounding box center [321, 102] width 177 height 32
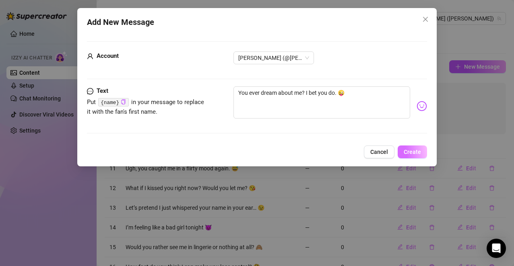
click at [415, 152] on span "Create" at bounding box center [411, 152] width 17 height 6
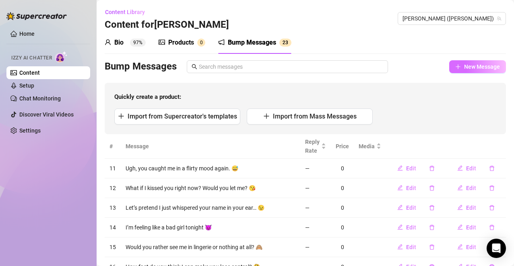
click at [464, 66] on span "New Message" at bounding box center [482, 67] width 36 height 6
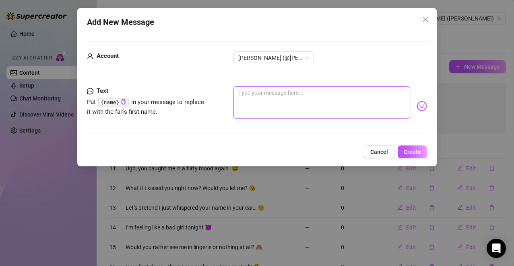
click at [315, 104] on textarea at bounding box center [321, 102] width 177 height 32
paste textarea "You logged in just to distract me from my workout didn’t you.”"
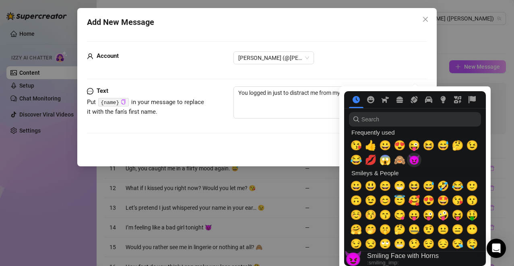
click at [415, 164] on span "😈" at bounding box center [414, 159] width 12 height 11
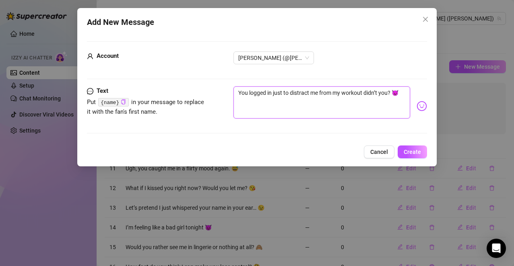
click at [307, 107] on textarea "You logged in just to distract me from my workout didn’t you? 😈" at bounding box center [321, 102] width 177 height 32
click at [408, 150] on span "Create" at bounding box center [411, 152] width 17 height 6
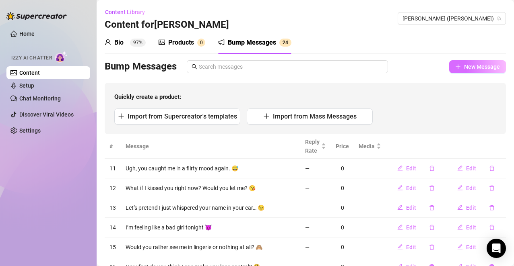
click at [464, 67] on span "New Message" at bounding box center [482, 67] width 36 height 6
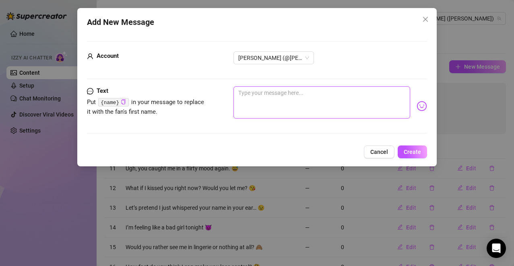
click at [324, 98] on textarea at bounding box center [321, 102] width 177 height 32
paste textarea "You ever think about how I could out-squat you?"
click at [415, 106] on nav at bounding box center [415, 106] width 0 height 0
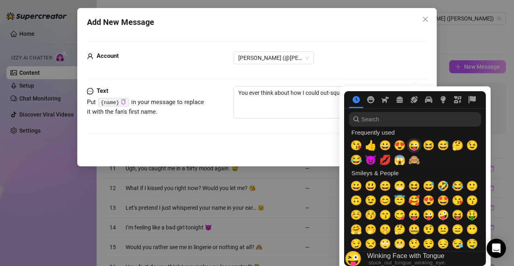
click at [418, 146] on span "😜" at bounding box center [414, 145] width 12 height 11
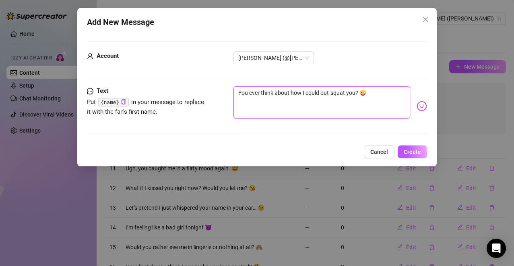
click at [283, 108] on textarea "You ever think about how I could out-squat you? 😜" at bounding box center [321, 102] width 177 height 32
click at [419, 152] on span "Create" at bounding box center [411, 152] width 17 height 6
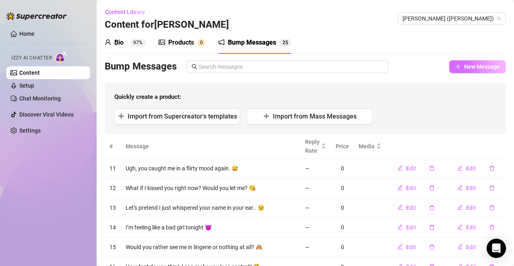
click at [481, 70] on button "New Message" at bounding box center [477, 66] width 57 height 13
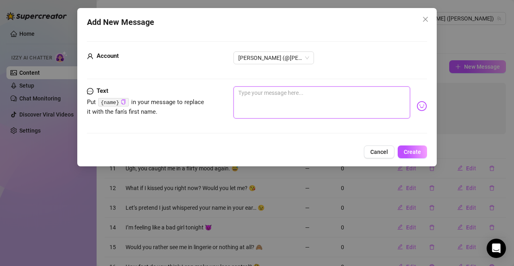
click at [343, 108] on textarea at bounding box center [321, 102] width 177 height 32
paste textarea "“If we were in a horror movie, I’d trip on purpose so you’d have to carry me.”"
click at [302, 109] on textarea "If we were in a horror movie, I’d trip on purpose so you’d have to carry me." at bounding box center [321, 102] width 177 height 32
click at [313, 103] on textarea "If we were in a horror movie, I’d trip on purpose so you’d have to carry me." at bounding box center [321, 102] width 177 height 32
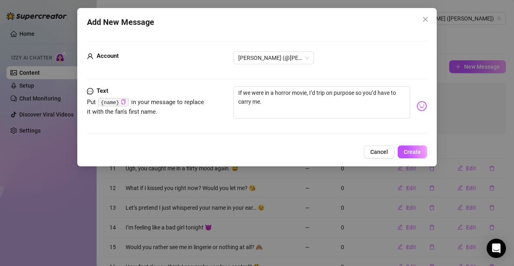
click at [414, 105] on nav at bounding box center [415, 99] width 142 height 17
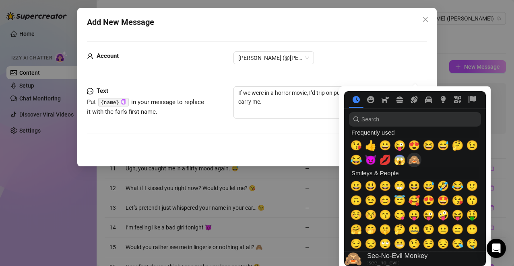
click at [413, 163] on span "🙈" at bounding box center [414, 159] width 12 height 11
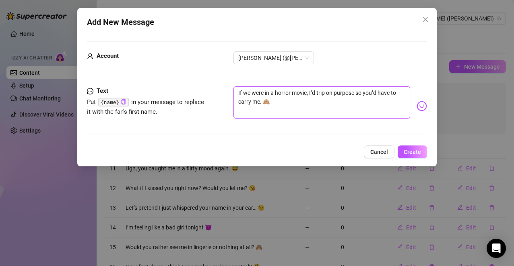
click at [286, 111] on textarea "If we were in a horror movie, I’d trip on purpose so you’d have to carry me. 🙈" at bounding box center [321, 102] width 177 height 32
click at [405, 149] on span "Create" at bounding box center [411, 152] width 17 height 6
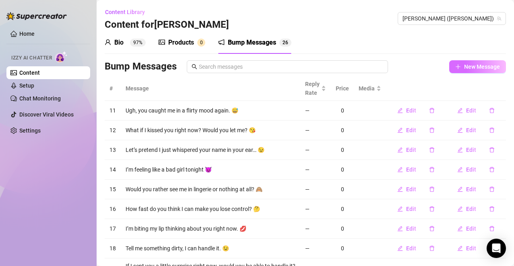
click at [476, 67] on span "New Message" at bounding box center [482, 67] width 36 height 6
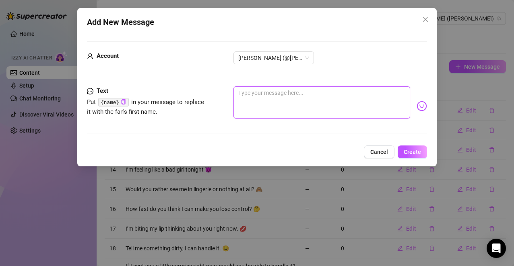
click at [317, 103] on textarea at bounding box center [321, 102] width 177 height 32
paste textarea "Do you want soft [PERSON_NAME] or chaotic [PERSON_NAME] tonight?"
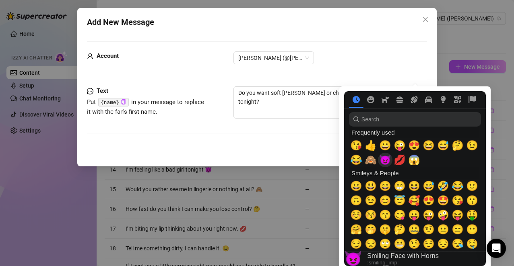
click at [385, 157] on span "😈" at bounding box center [385, 159] width 12 height 11
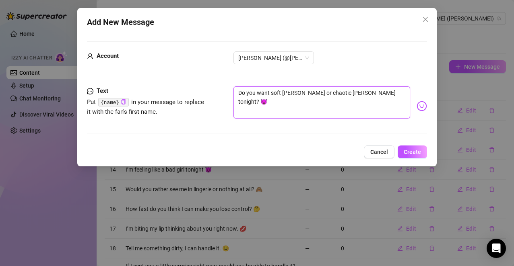
click at [303, 107] on textarea "Do you want soft [PERSON_NAME] or chaotic [PERSON_NAME] tonight? 😈" at bounding box center [321, 102] width 177 height 32
click at [385, 95] on textarea "Do you want soft [PERSON_NAME] or chaotic [PERSON_NAME] tonight? 😈" at bounding box center [321, 102] width 177 height 32
click at [414, 108] on nav at bounding box center [415, 99] width 142 height 17
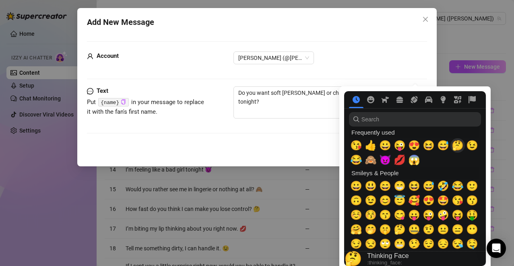
click at [454, 146] on span "🤔" at bounding box center [457, 145] width 12 height 11
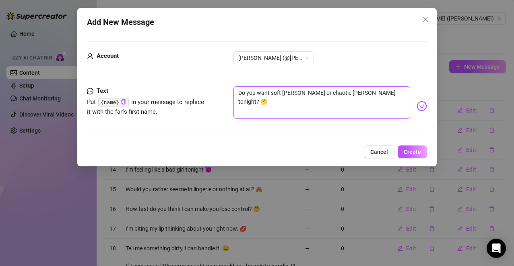
click at [322, 108] on textarea "Do you want soft [PERSON_NAME] or chaotic [PERSON_NAME] tonight? 🤔" at bounding box center [321, 102] width 177 height 32
click at [411, 148] on button "Create" at bounding box center [411, 152] width 29 height 13
